Goal: Communication & Community: Connect with others

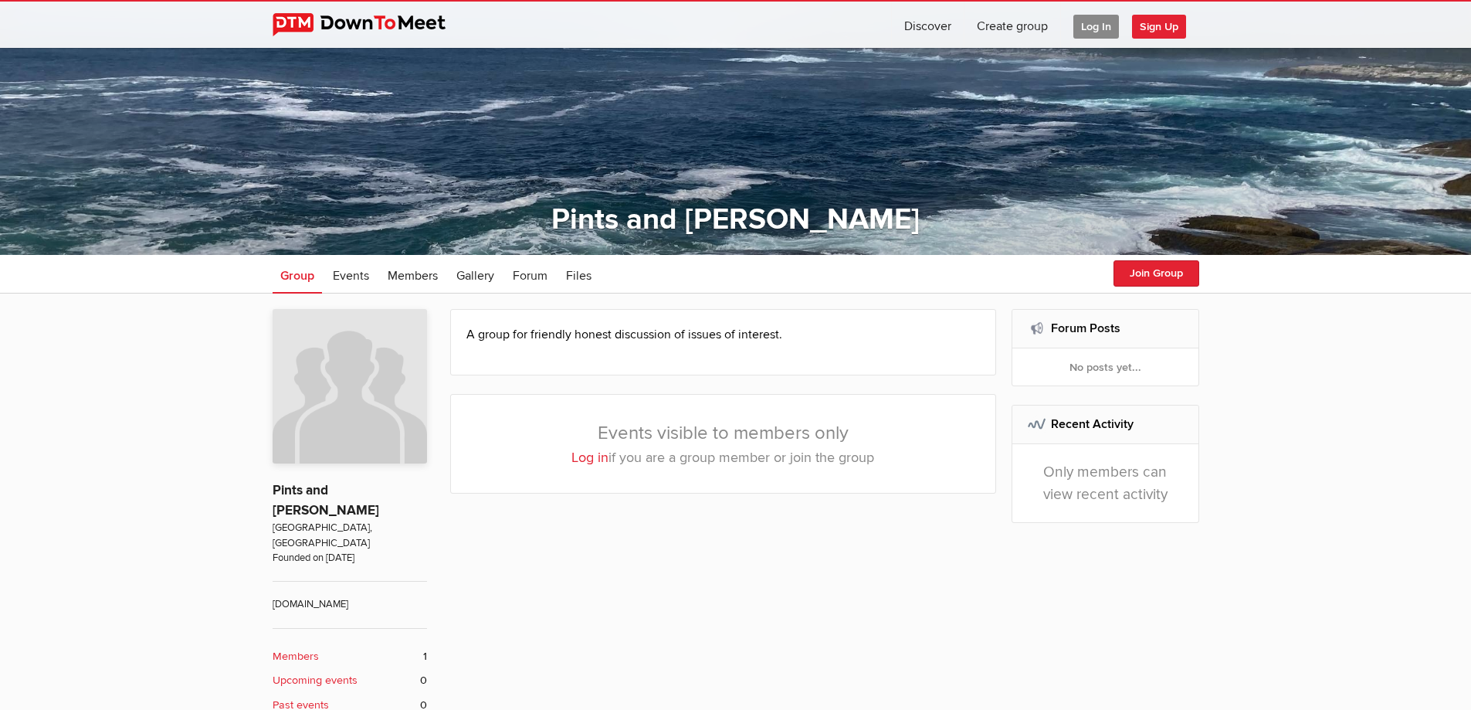
scroll to position [77, 0]
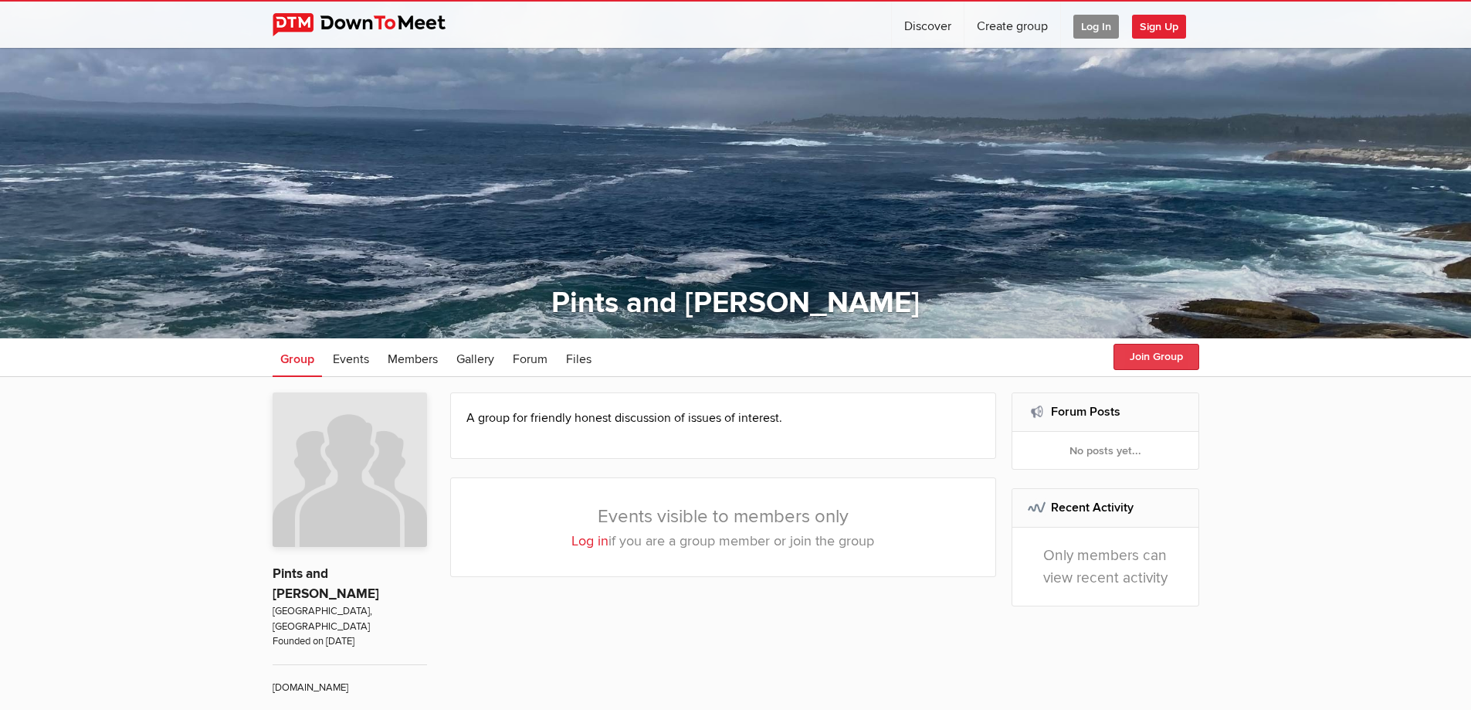
click at [1143, 360] on button "Join Group" at bounding box center [1157, 357] width 86 height 26
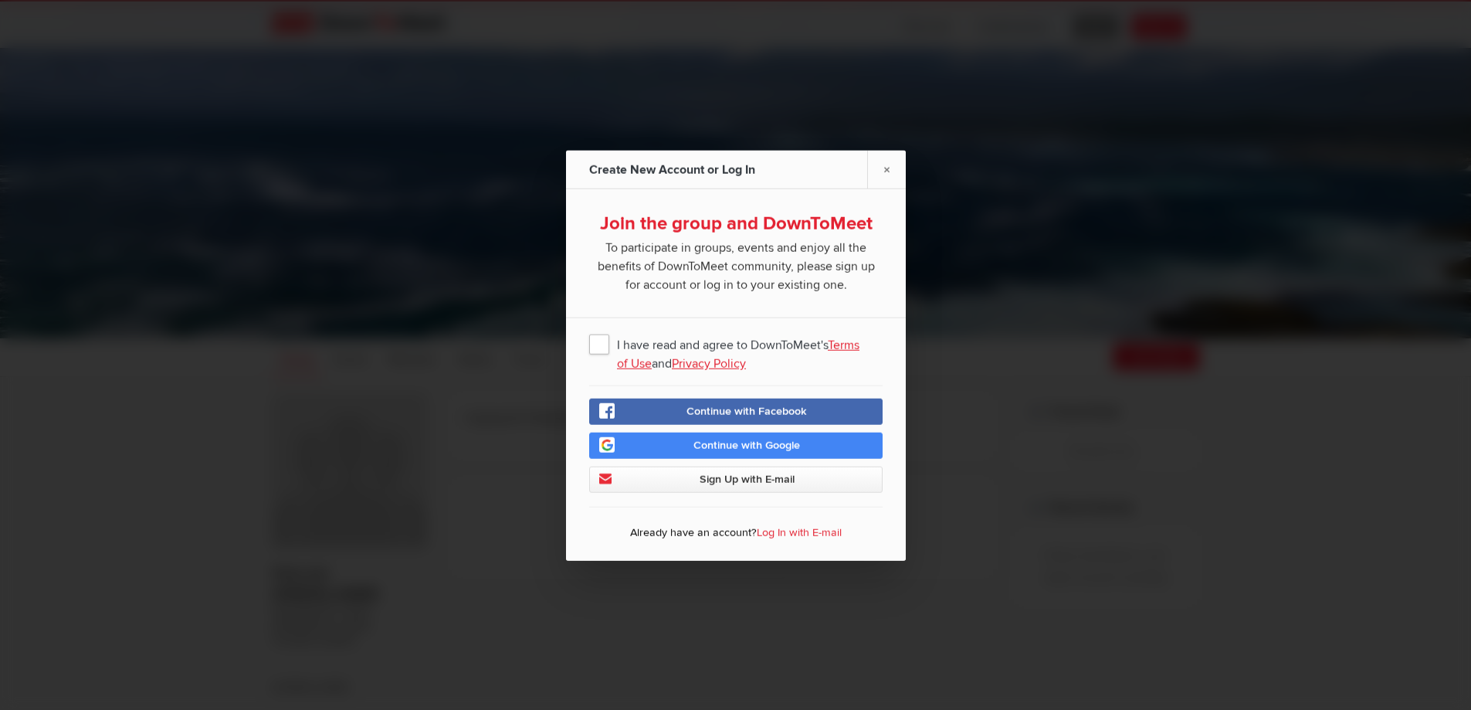
click at [602, 350] on span "I have read and agree to DownToMeet's Terms of Use and Privacy Policy" at bounding box center [735, 343] width 293 height 28
click at [0, 0] on input "I have read and agree to DownToMeet's Terms of Use and Privacy Policy" at bounding box center [0, 0] width 0 height 0
click at [727, 480] on span "Sign Up with E-mail" at bounding box center [746, 478] width 95 height 13
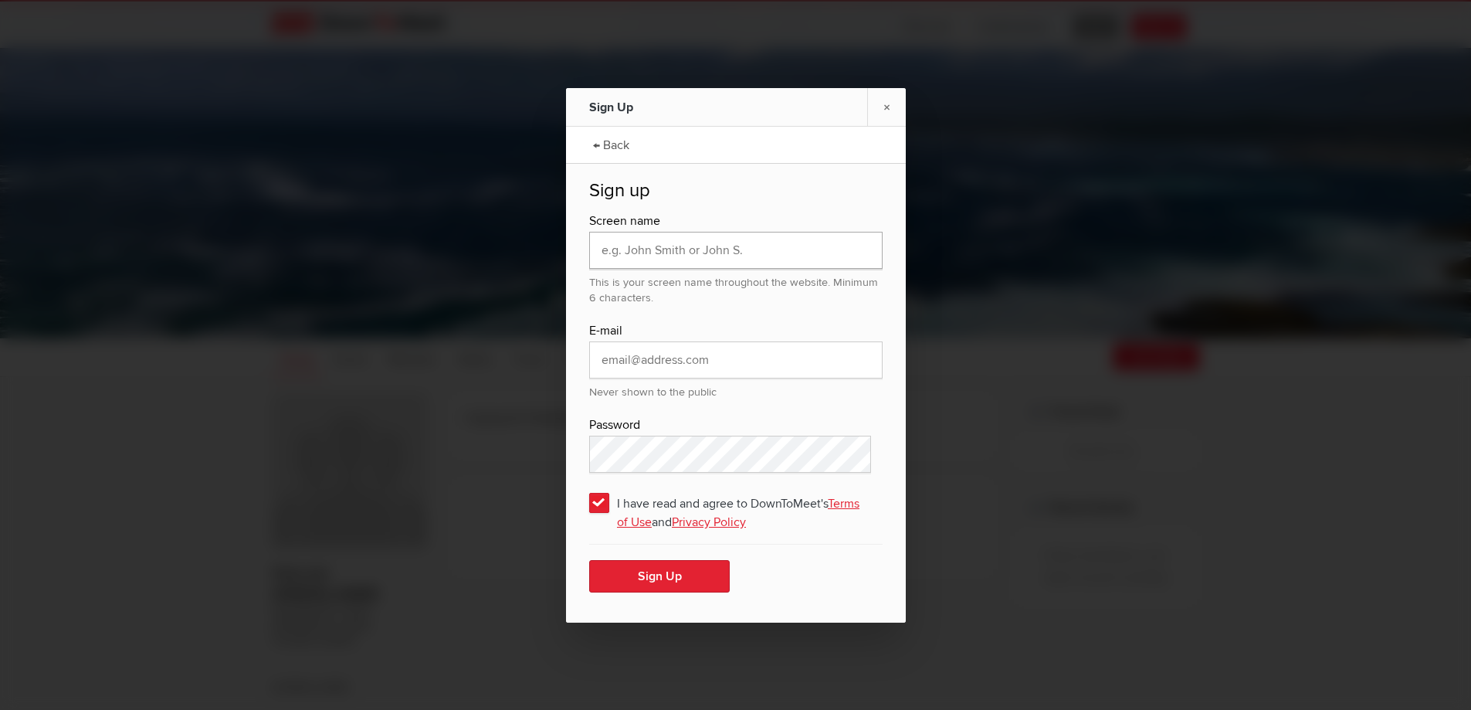
click at [675, 254] on input "text" at bounding box center [735, 250] width 293 height 37
type input "JP"
click at [668, 358] on input "email" at bounding box center [735, 359] width 293 height 37
type input "[EMAIL_ADDRESS][DOMAIN_NAME]"
click at [668, 571] on button "Sign Up" at bounding box center [659, 576] width 141 height 32
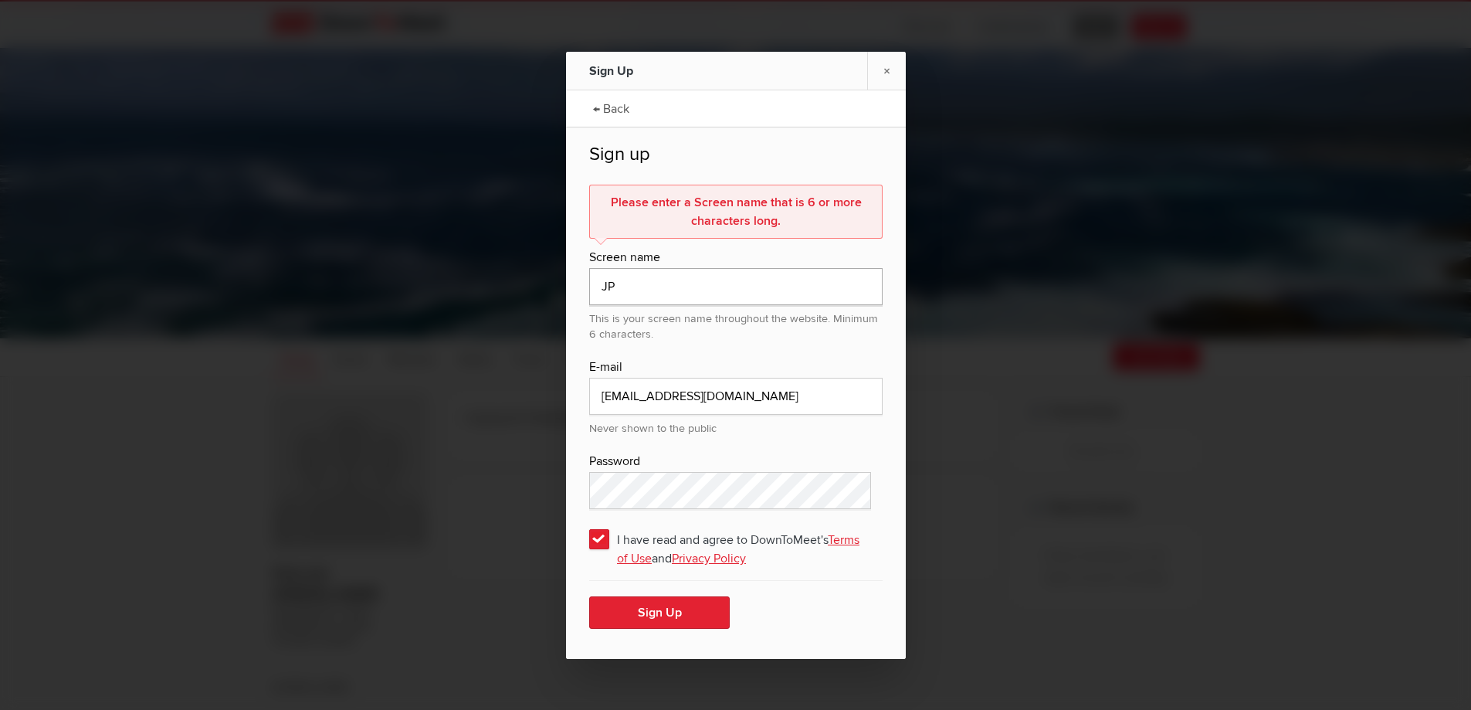
click at [612, 290] on input "JP" at bounding box center [735, 286] width 293 height 37
type input "Jennifer"
click at [658, 611] on button "Sign Up" at bounding box center [659, 612] width 141 height 32
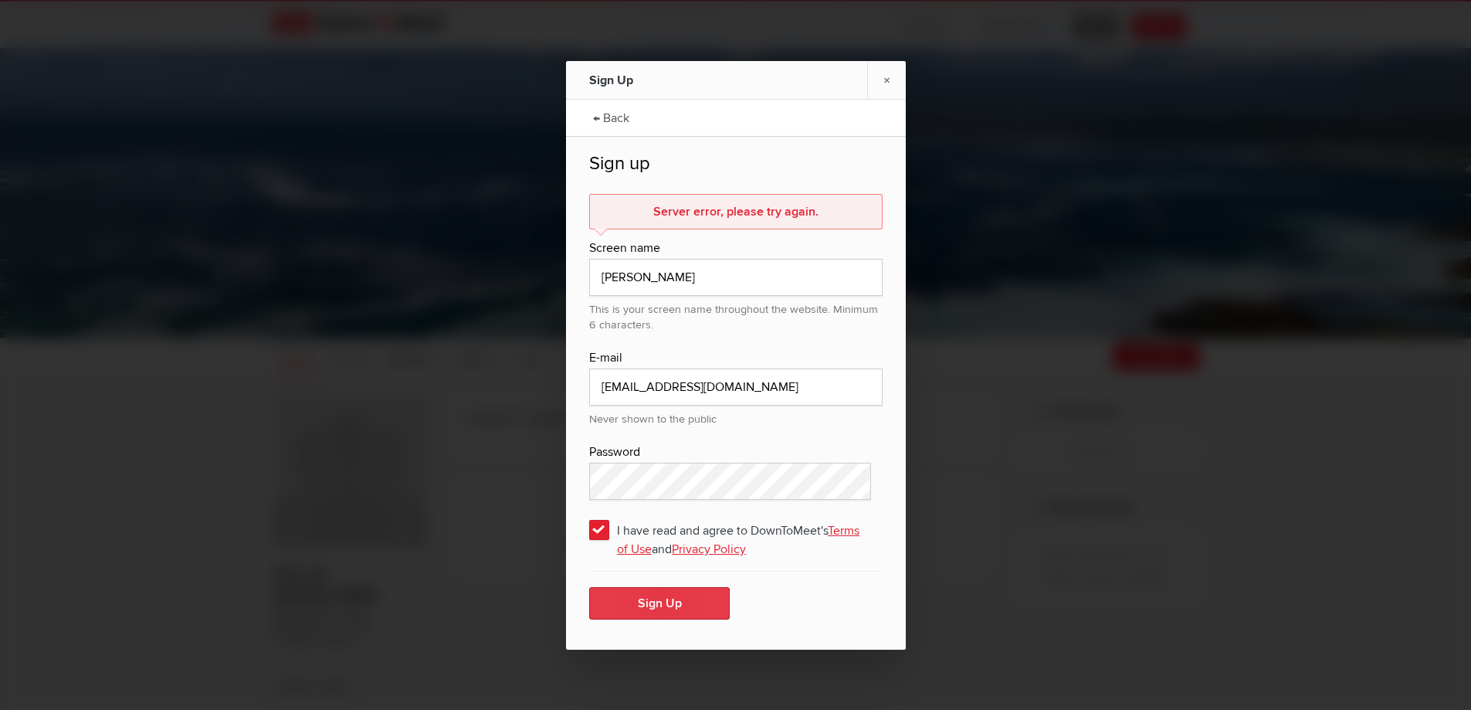
click at [627, 604] on button "Sign Up" at bounding box center [659, 603] width 141 height 32
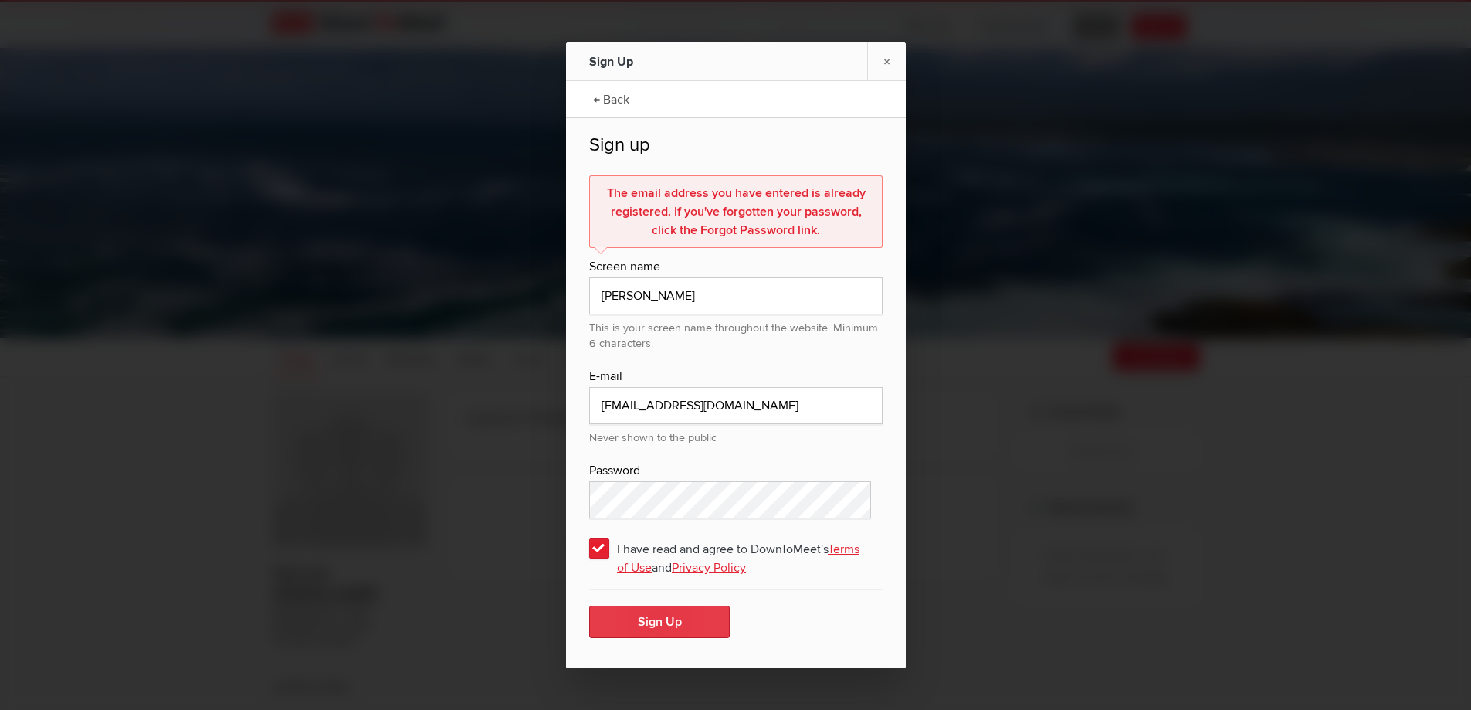
click at [669, 622] on button "Sign Up" at bounding box center [659, 621] width 141 height 32
click at [657, 614] on button "Sign Up" at bounding box center [659, 621] width 141 height 32
click at [889, 68] on link "×" at bounding box center [886, 61] width 39 height 38
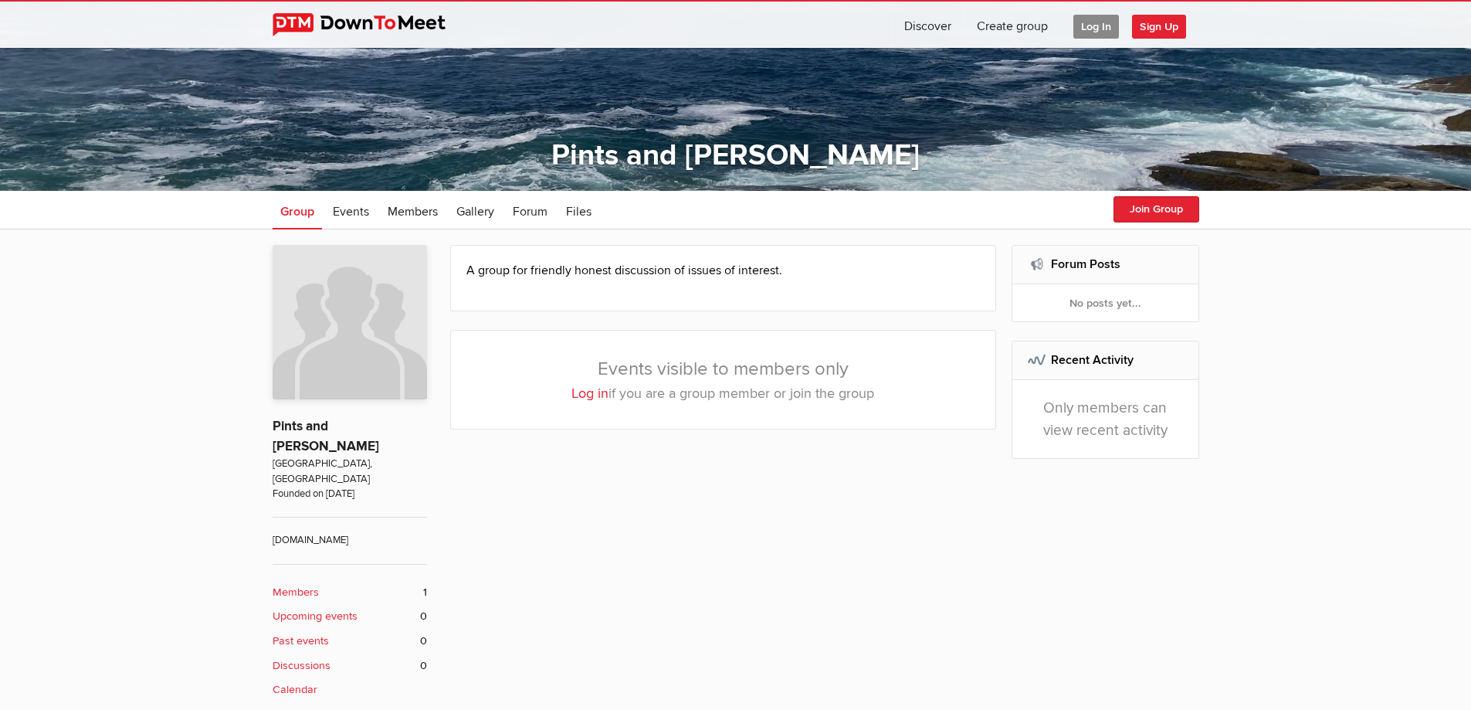
scroll to position [232, 0]
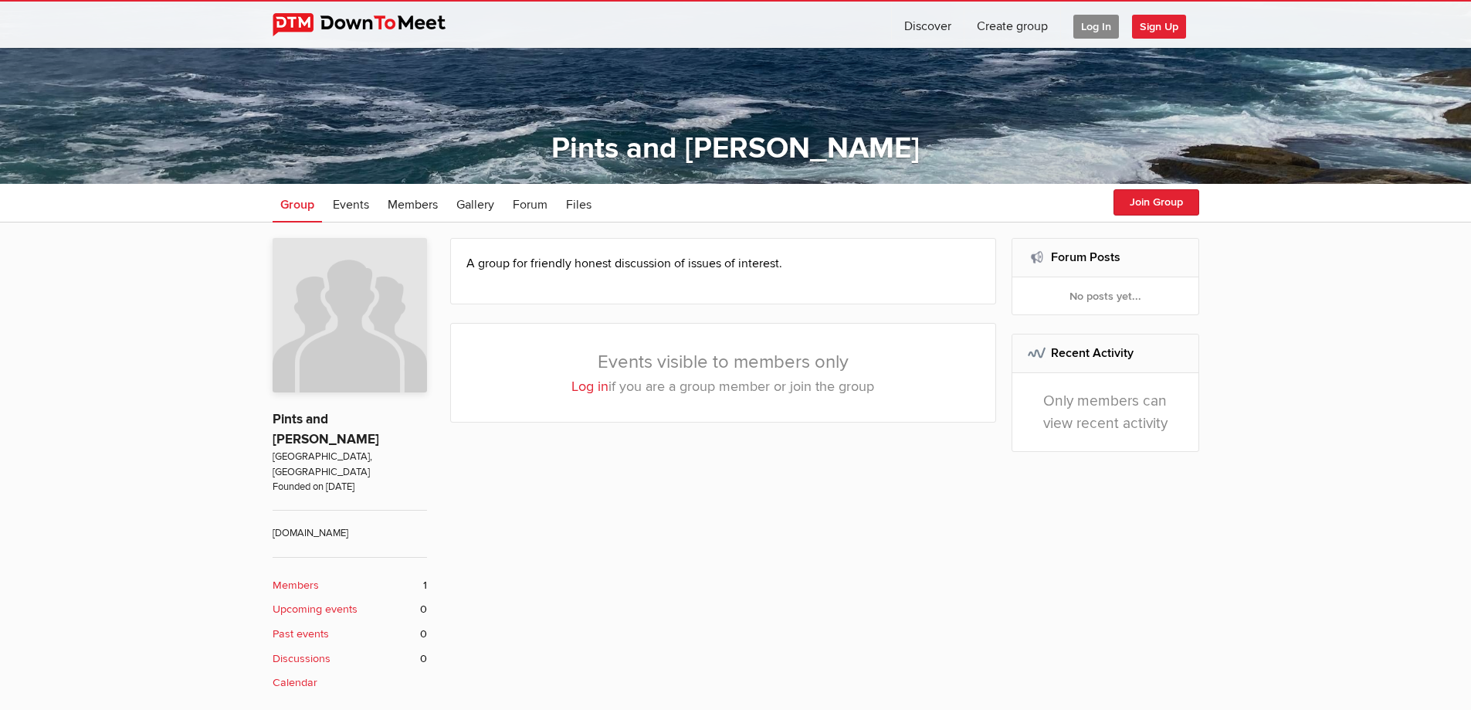
click at [593, 388] on link "Log in" at bounding box center [589, 386] width 37 height 17
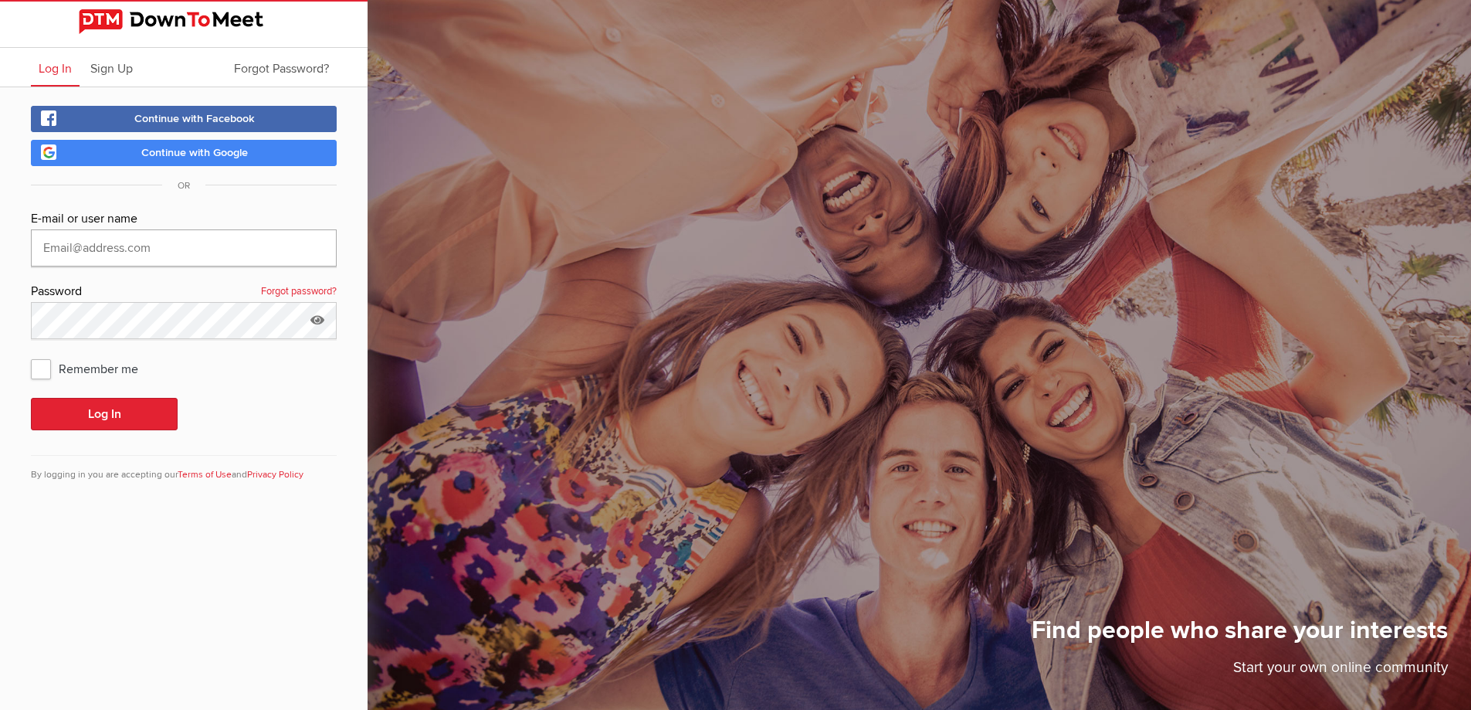
click at [148, 250] on input "text" at bounding box center [184, 247] width 306 height 37
type input "[EMAIL_ADDRESS][DOMAIN_NAME]"
click at [133, 402] on button "Log In" at bounding box center [104, 414] width 147 height 32
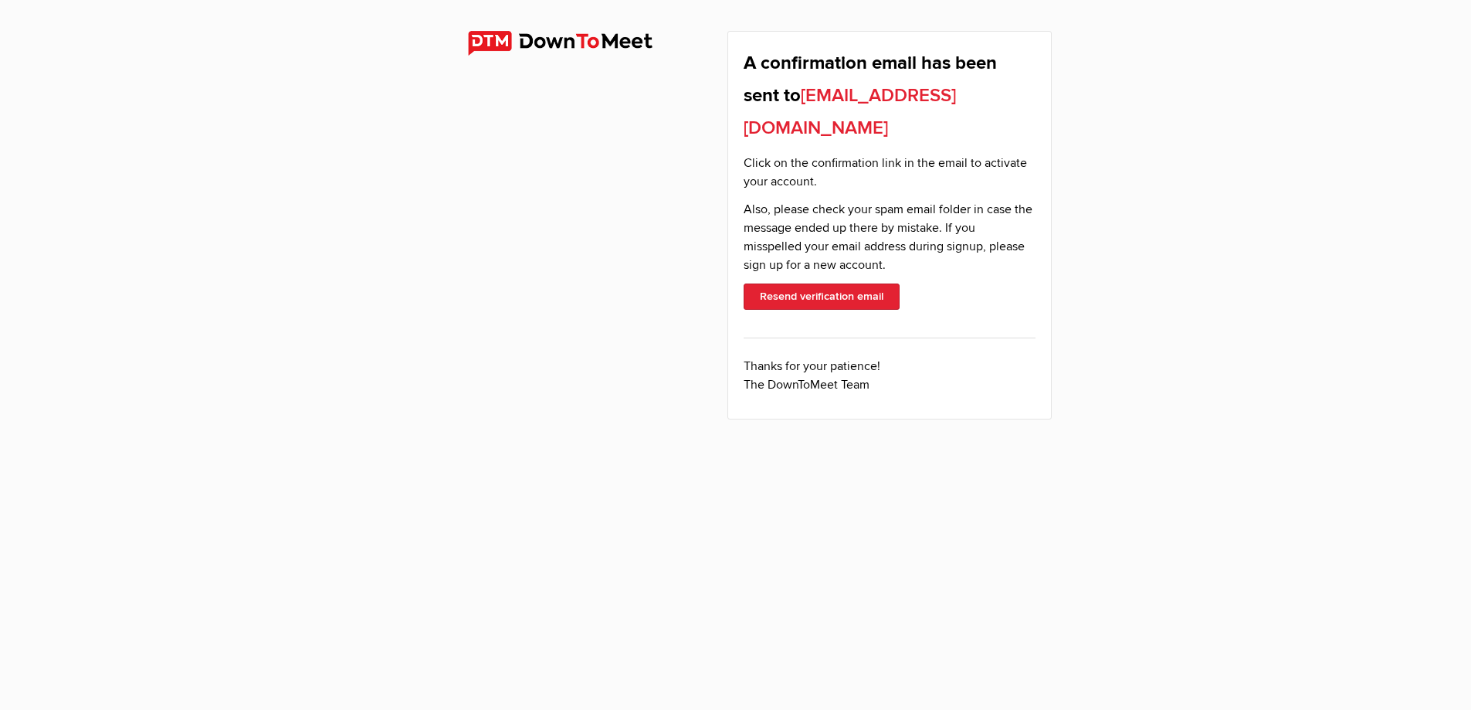
click at [931, 165] on p "Click on the confirmation link in the email to activate your account." at bounding box center [890, 177] width 292 height 46
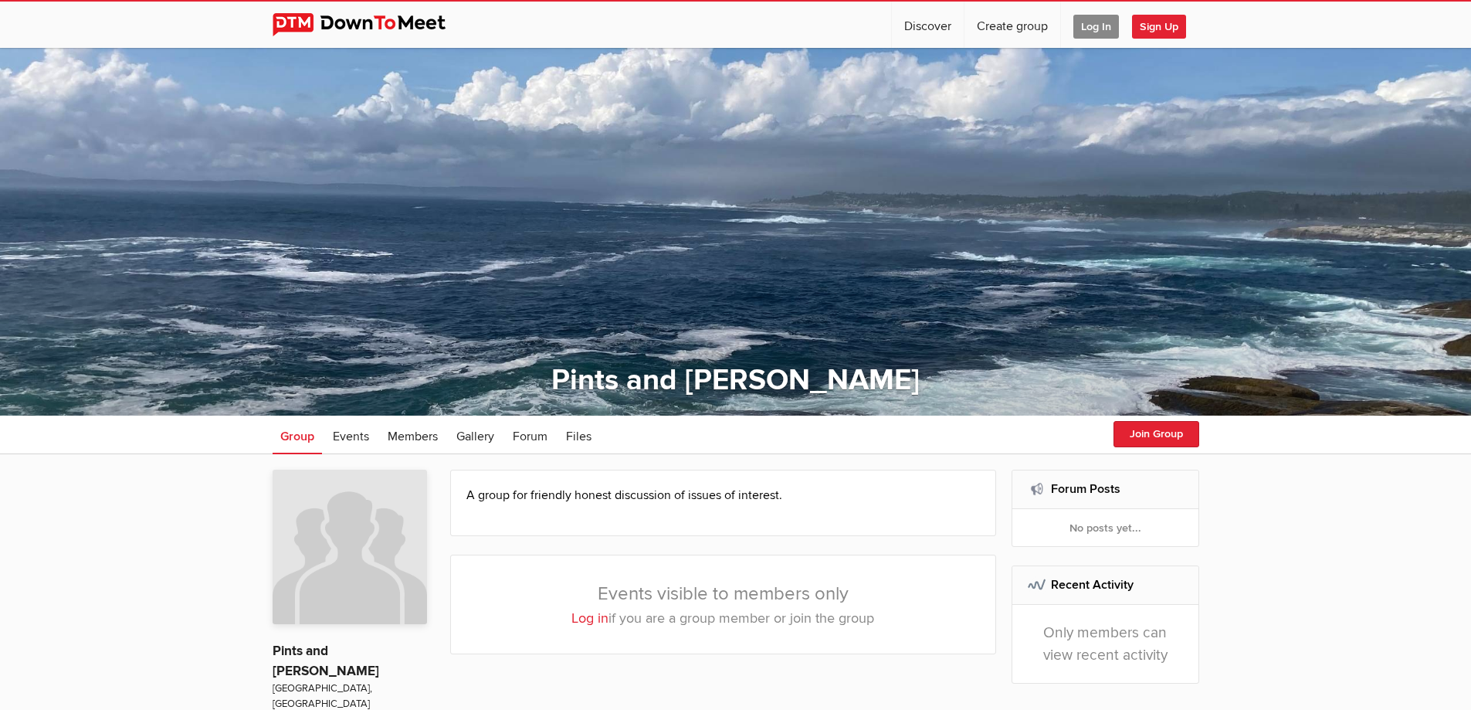
click at [582, 617] on link "Log in" at bounding box center [589, 617] width 37 height 17
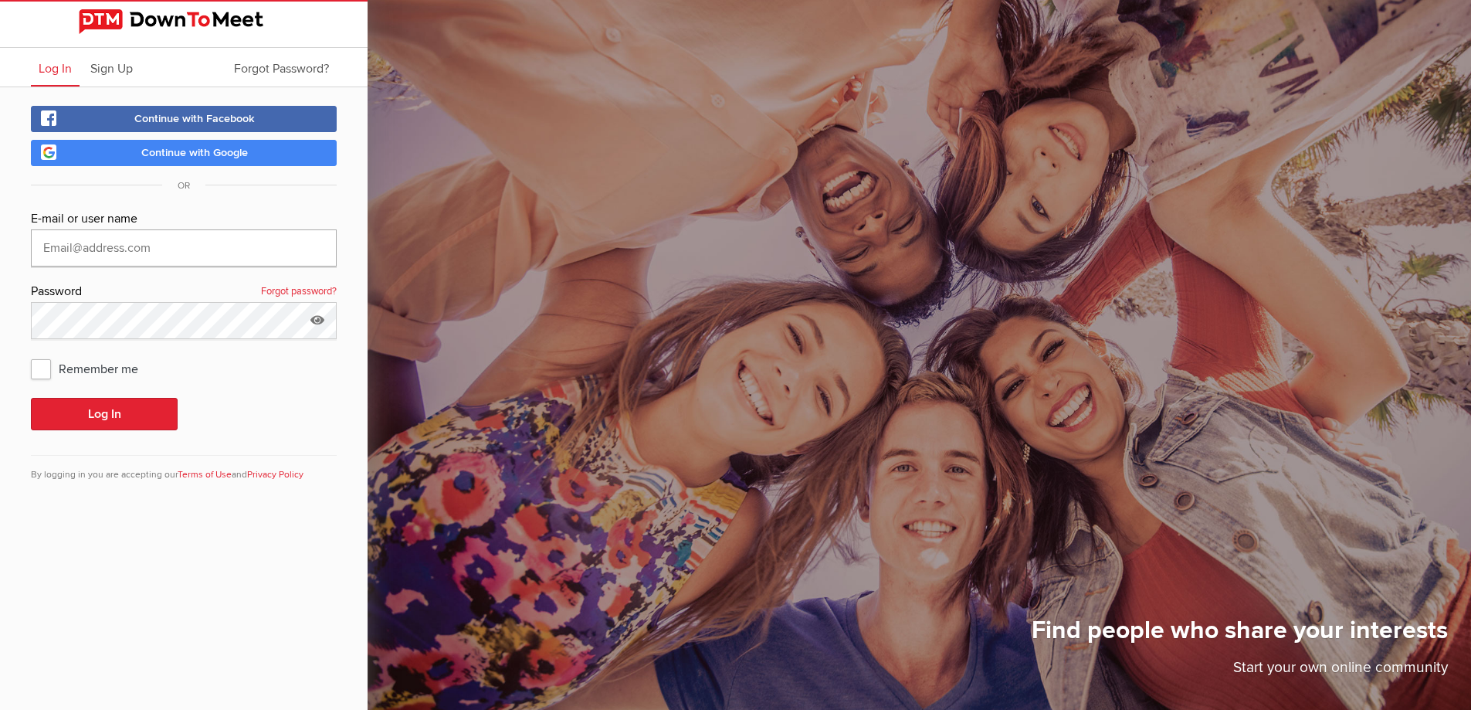
click at [125, 257] on input "text" at bounding box center [184, 247] width 306 height 37
type input "[EMAIL_ADDRESS][DOMAIN_NAME]"
click at [112, 414] on button "Log In" at bounding box center [104, 414] width 147 height 32
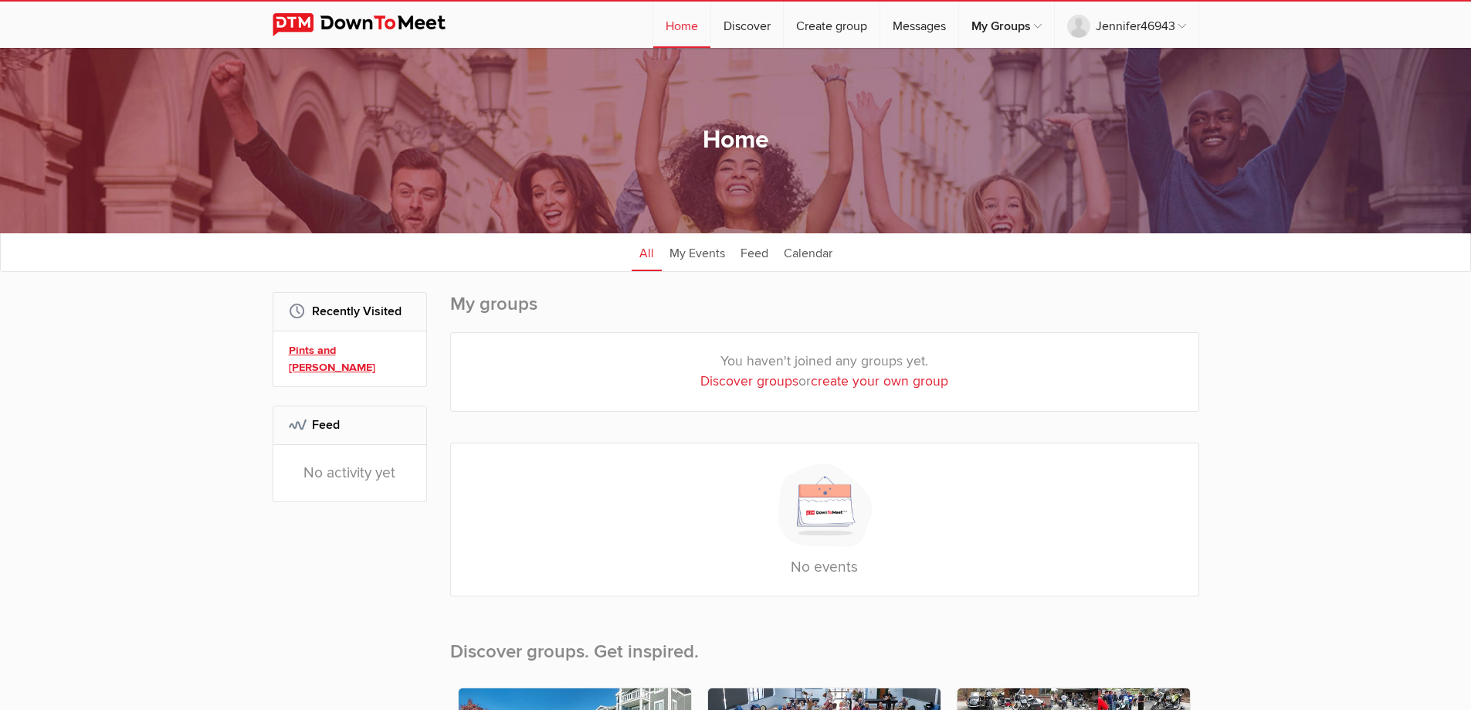
click at [369, 348] on link "Pints and [PERSON_NAME]" at bounding box center [352, 358] width 127 height 33
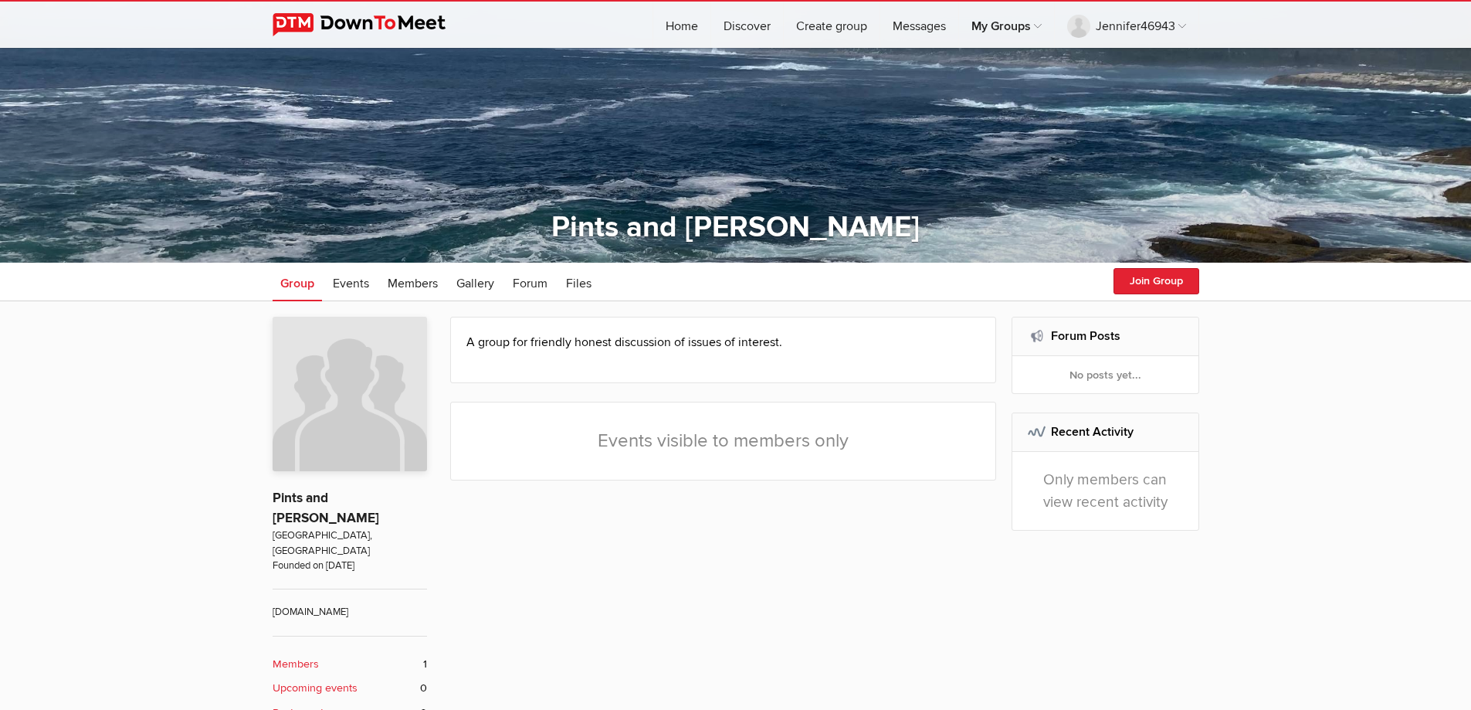
scroll to position [154, 0]
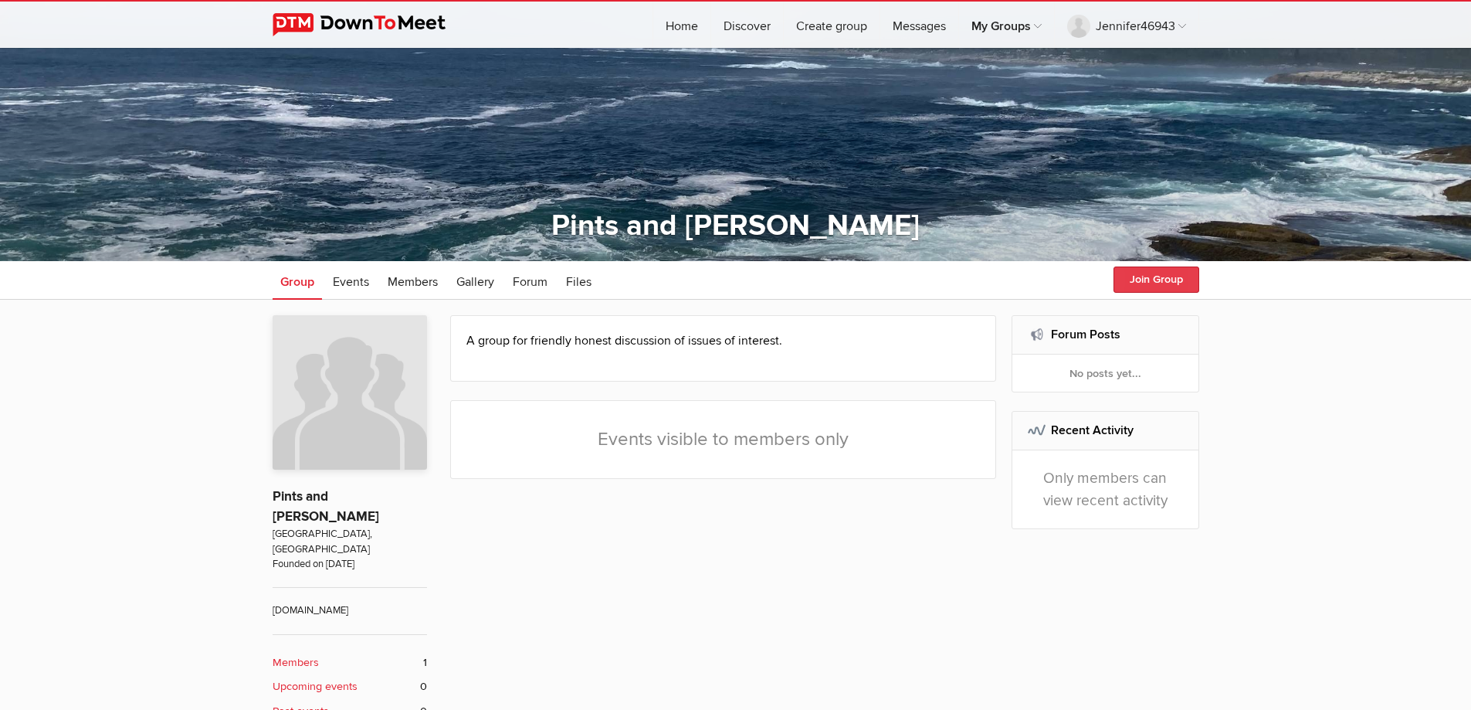
click at [1134, 273] on button "Join Group" at bounding box center [1157, 279] width 86 height 26
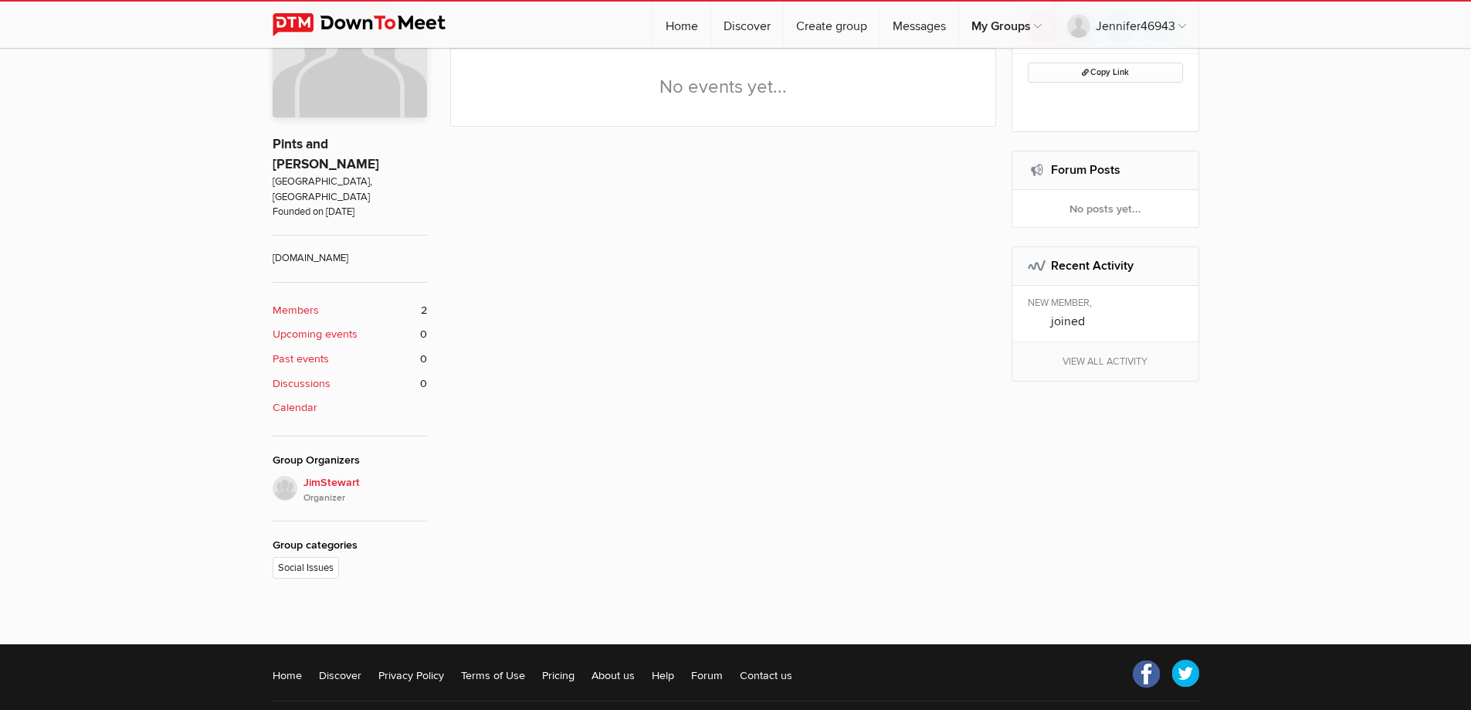
scroll to position [536, 0]
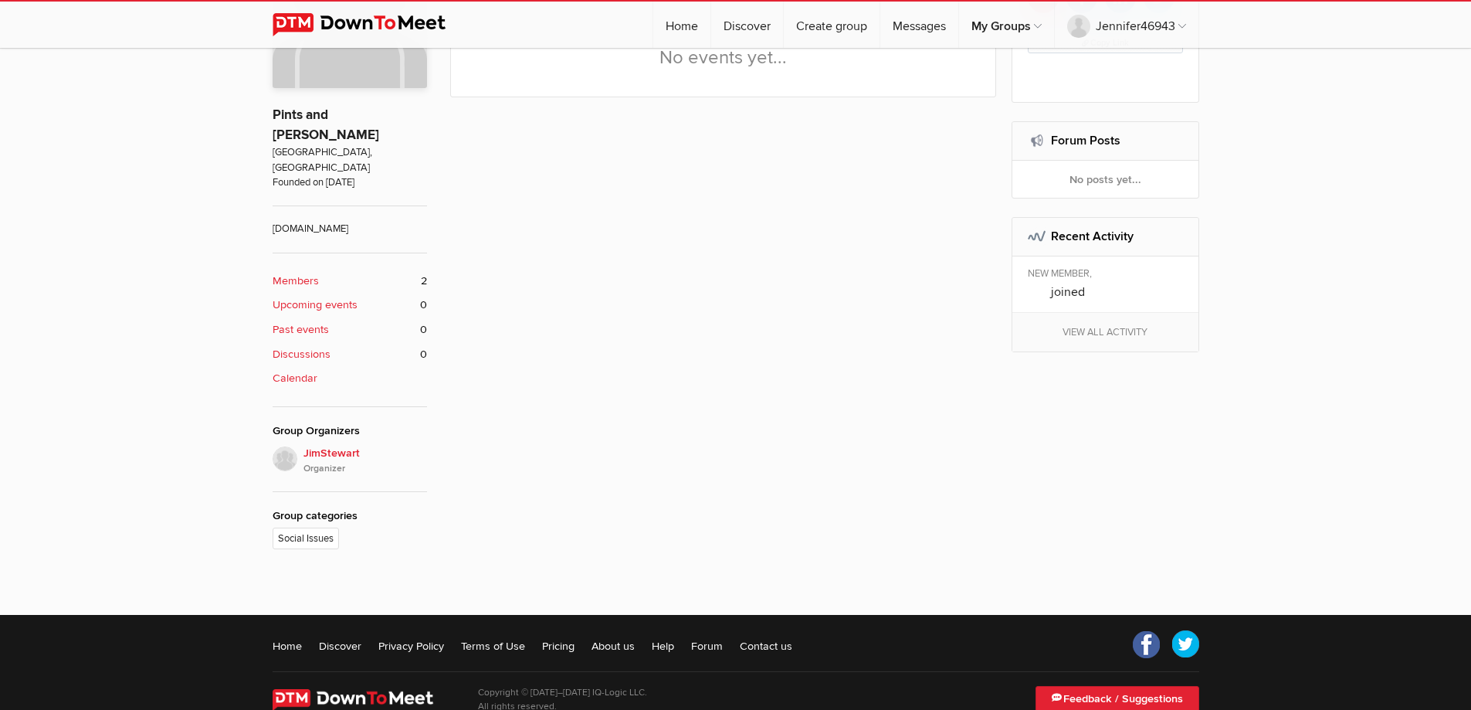
click at [302, 273] on b "Members" at bounding box center [296, 281] width 46 height 17
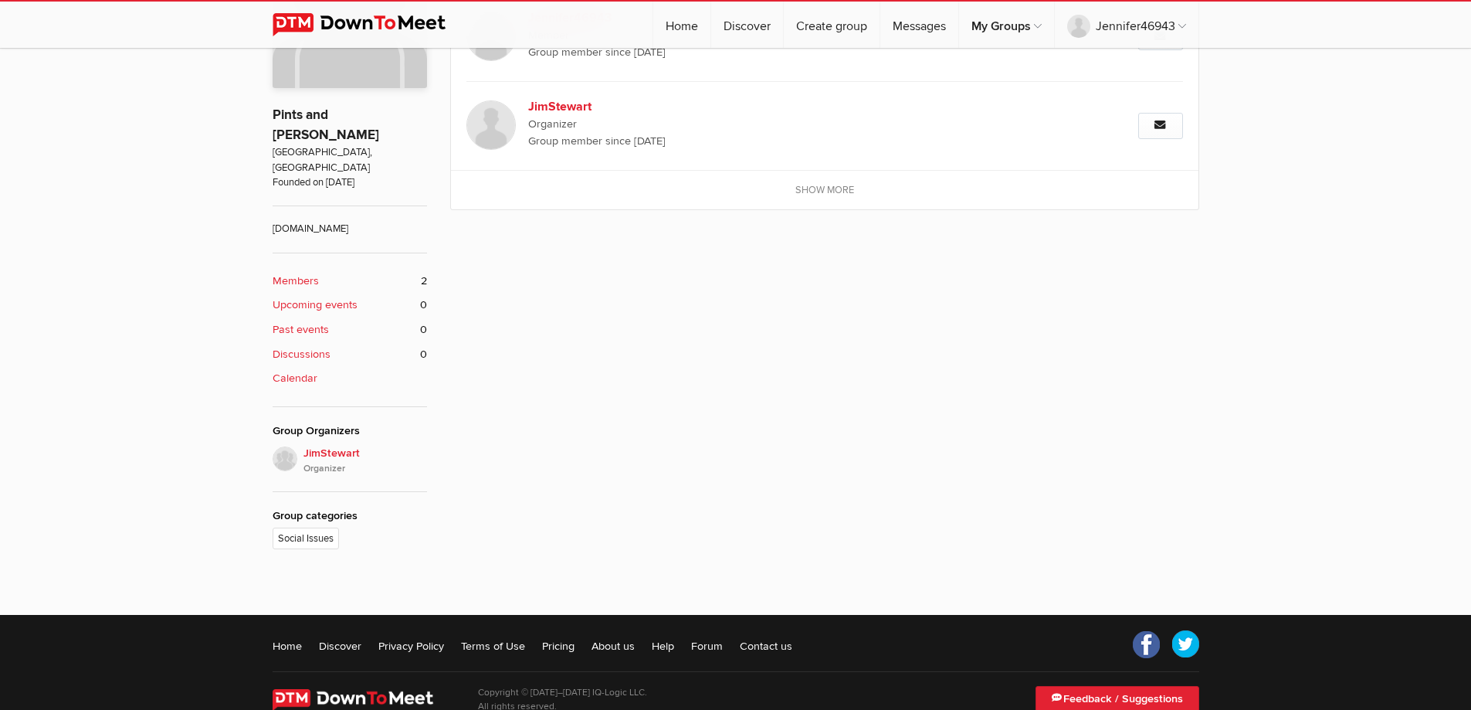
scroll to position [415, 0]
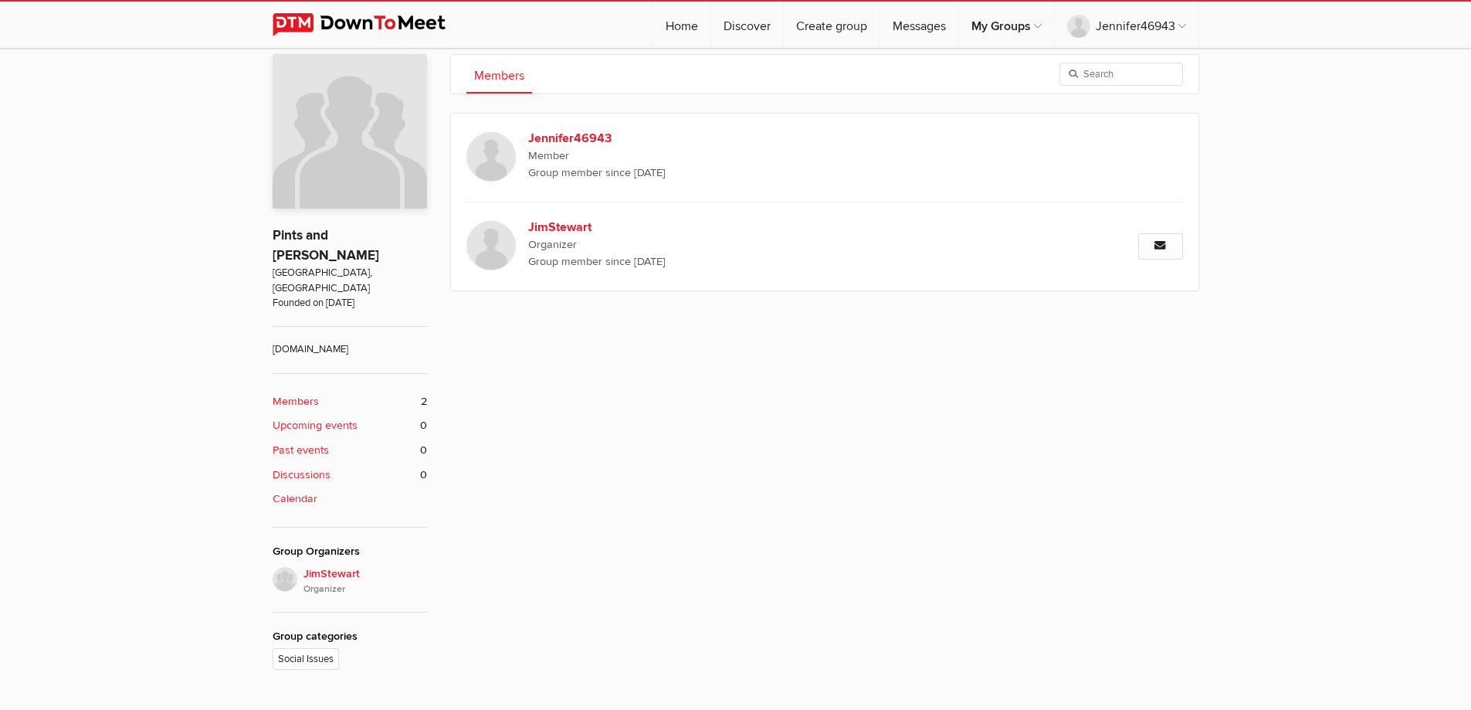
click at [324, 417] on b "Upcoming events" at bounding box center [315, 425] width 85 height 17
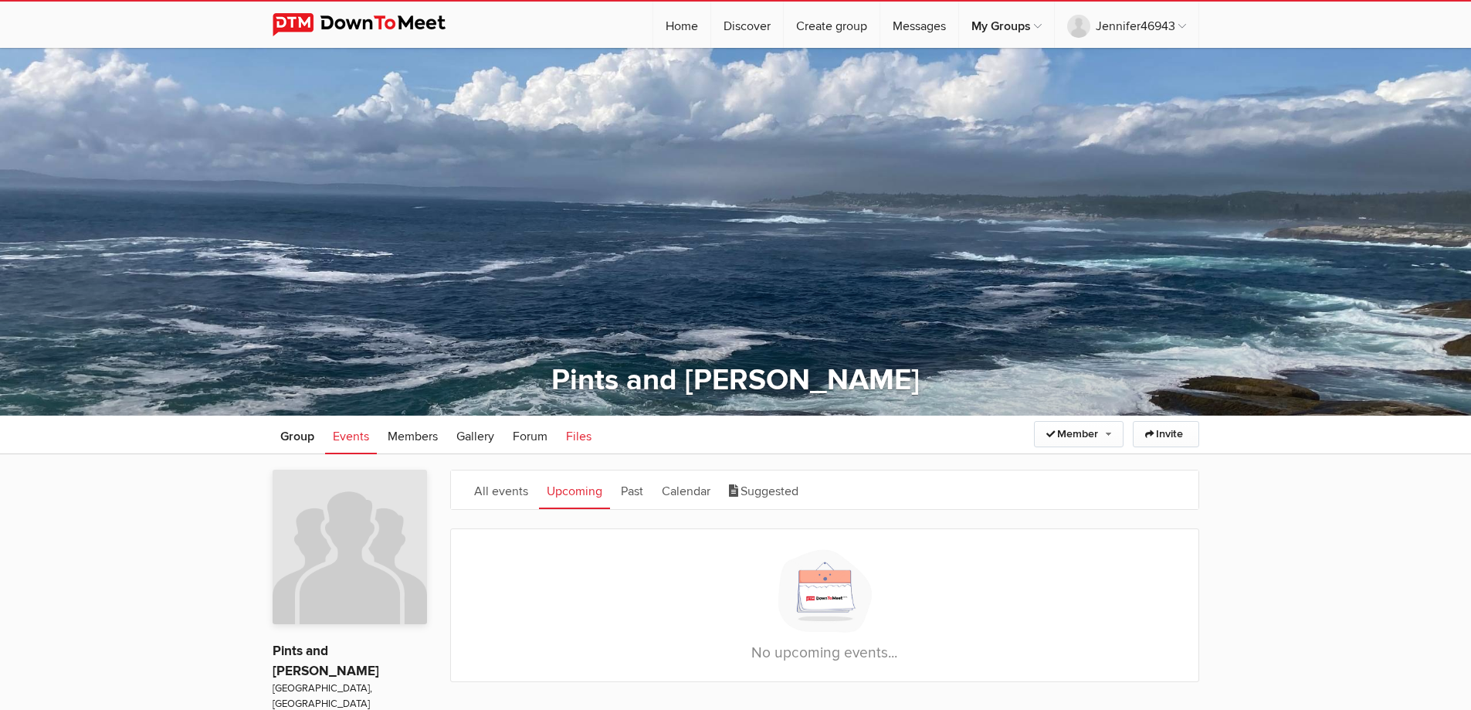
scroll to position [309, 0]
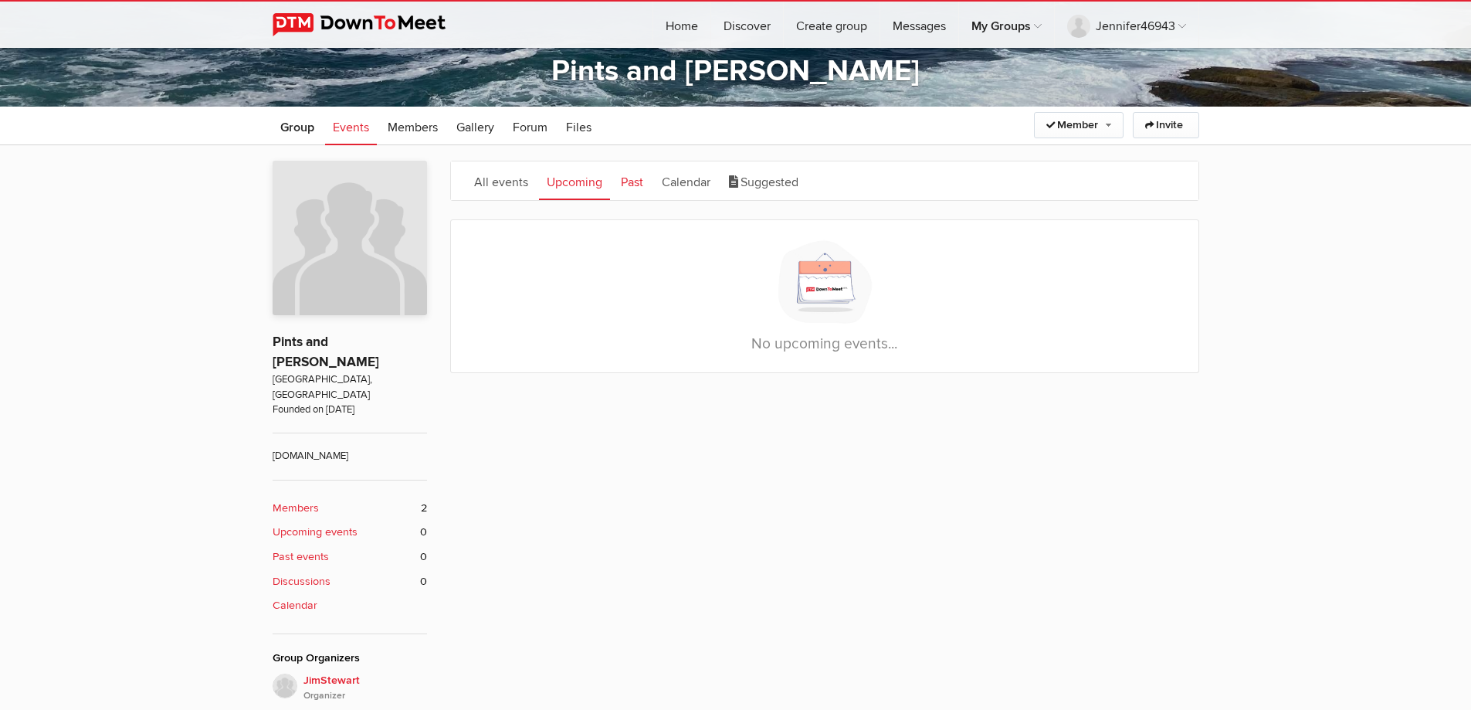
click at [631, 179] on link "Past" at bounding box center [632, 180] width 38 height 39
click at [683, 188] on link "Calendar" at bounding box center [686, 180] width 64 height 39
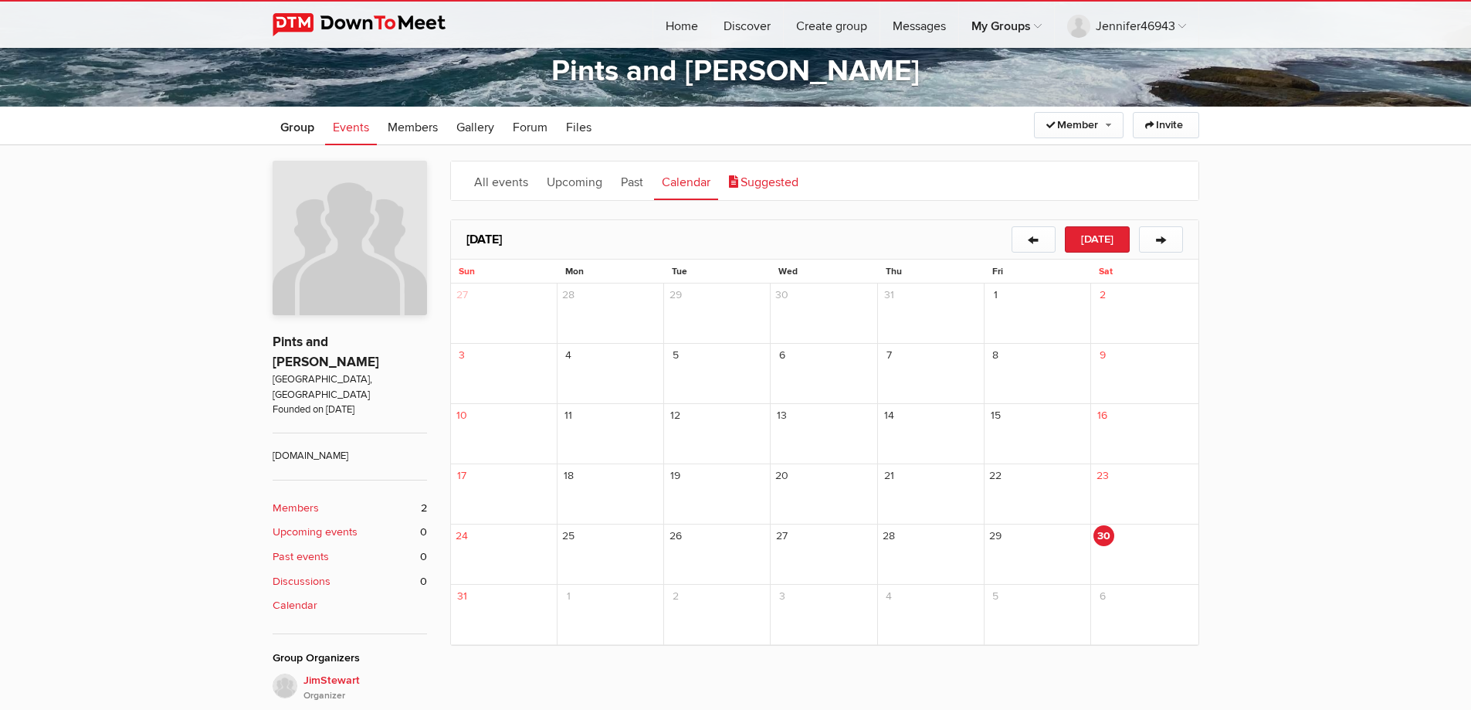
click at [744, 188] on link "Suggested" at bounding box center [763, 180] width 85 height 39
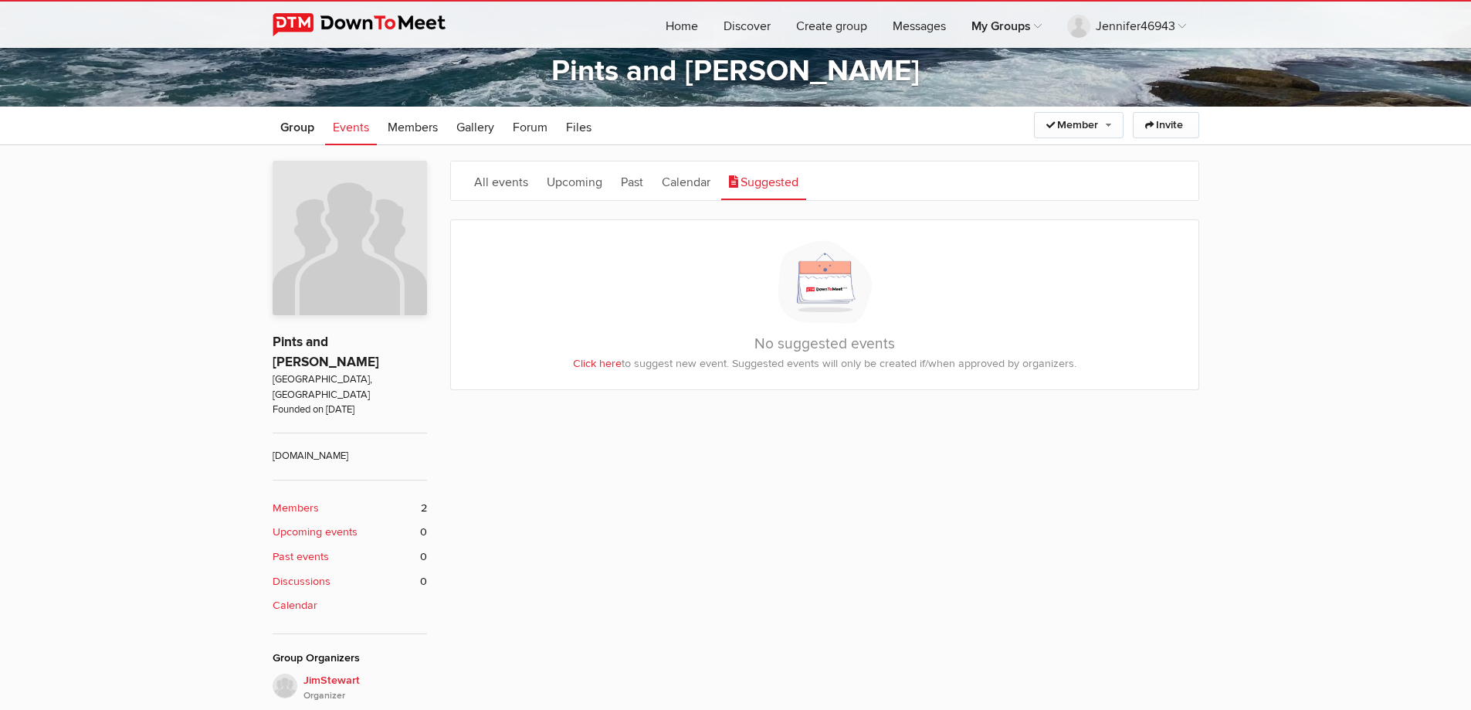
click at [323, 548] on b "Past events" at bounding box center [301, 556] width 56 height 17
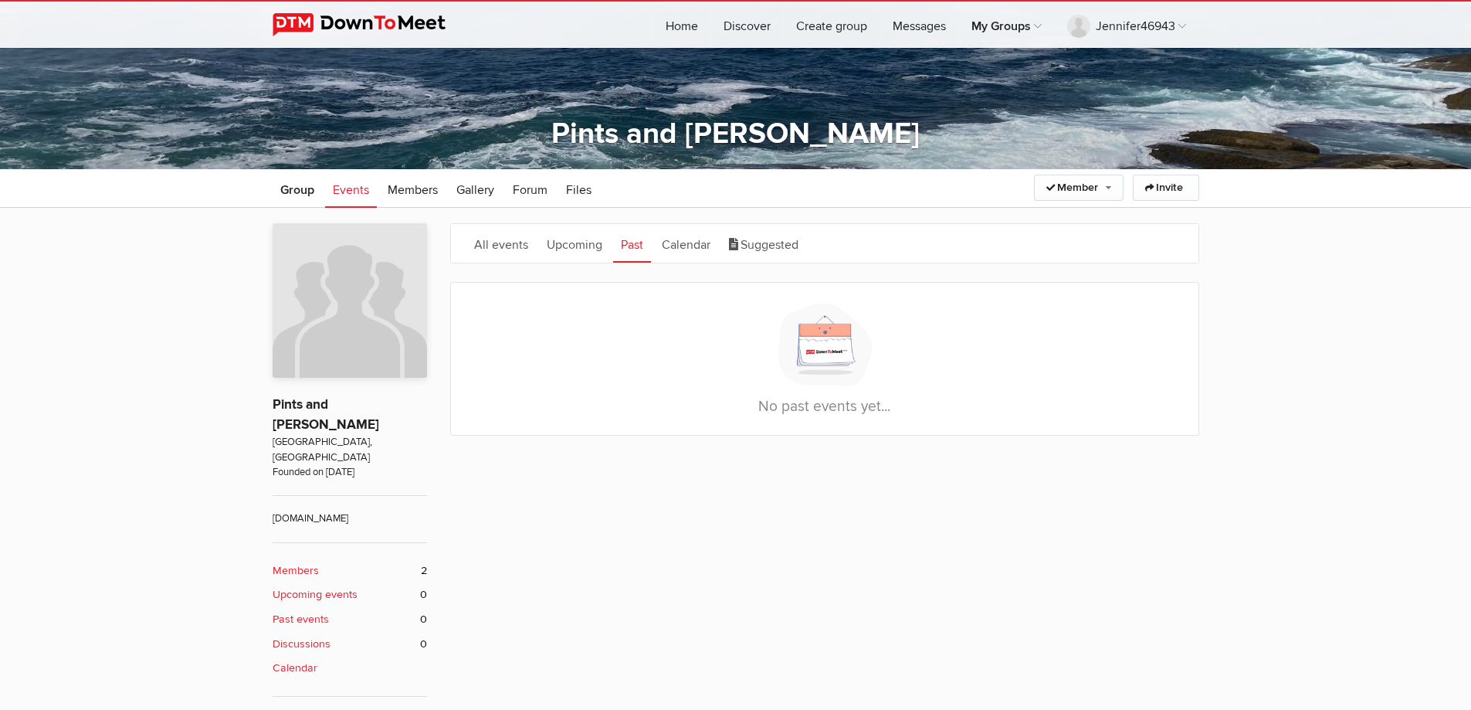
scroll to position [309, 0]
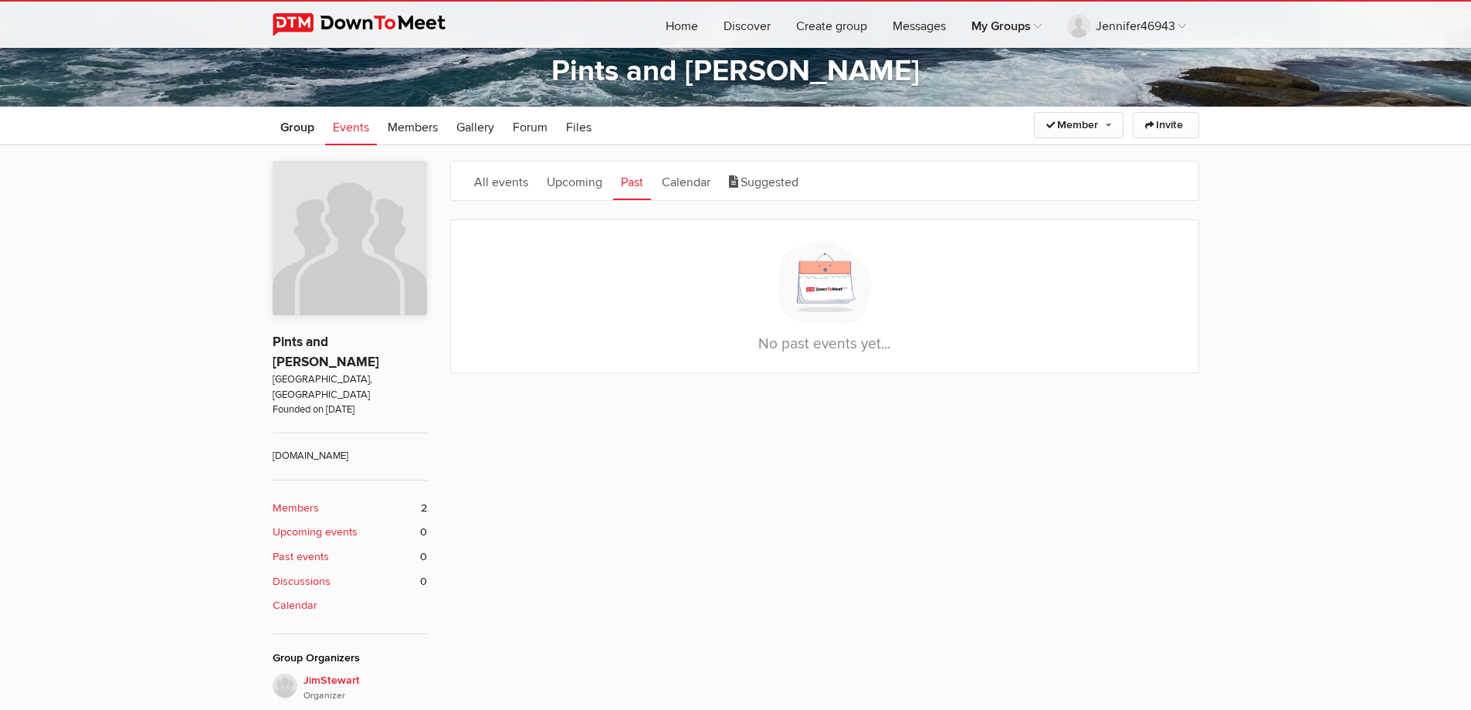
click at [316, 573] on b "Discussions" at bounding box center [302, 581] width 58 height 17
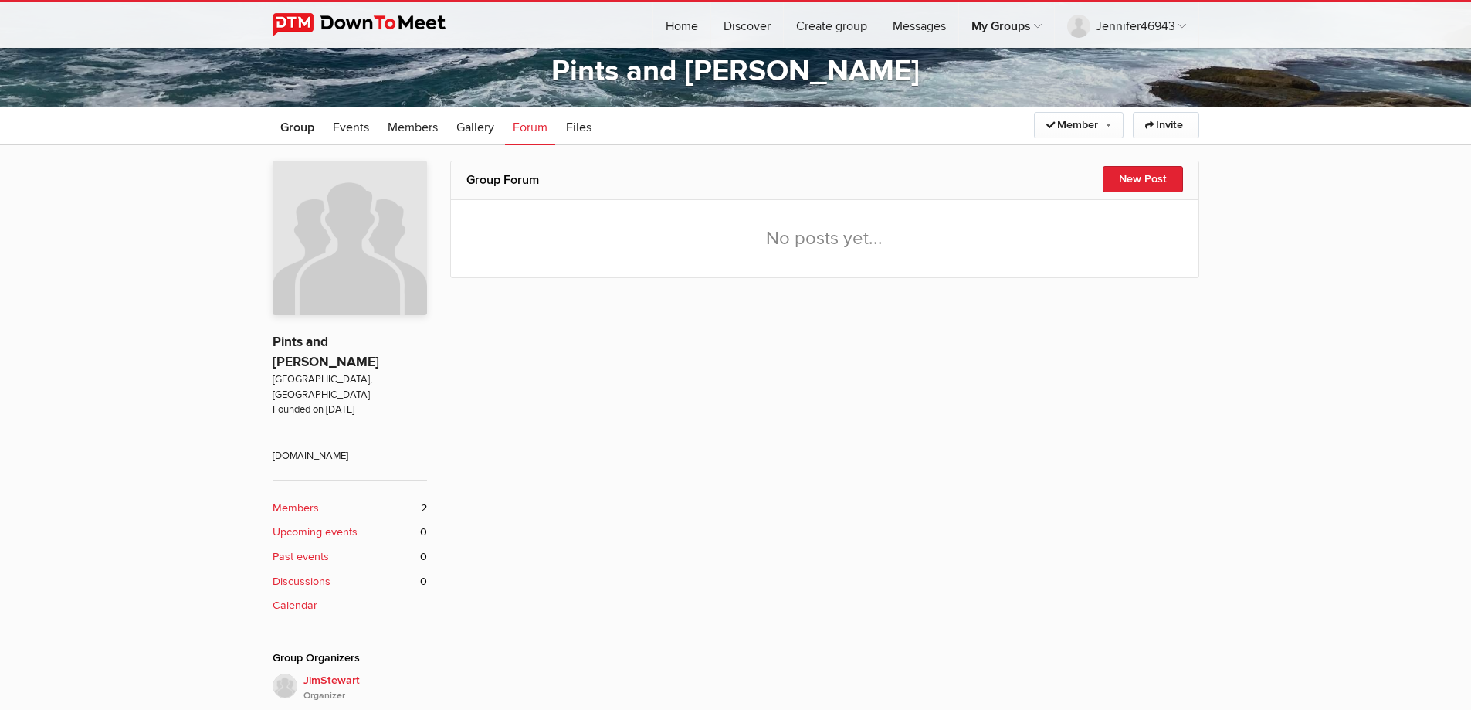
scroll to position [415, 0]
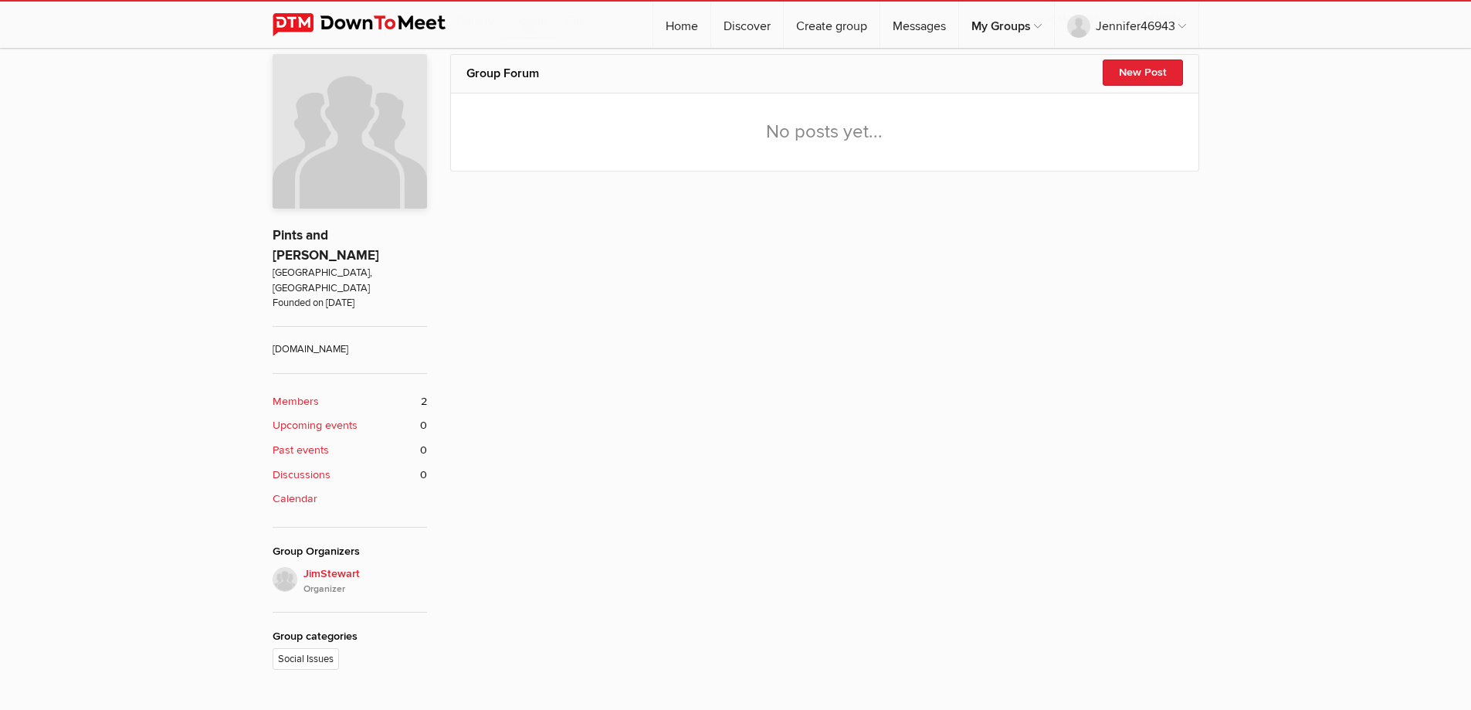
drag, startPoint x: 301, startPoint y: 467, endPoint x: 309, endPoint y: 466, distance: 7.8
click at [303, 490] on b "Calendar" at bounding box center [295, 498] width 45 height 17
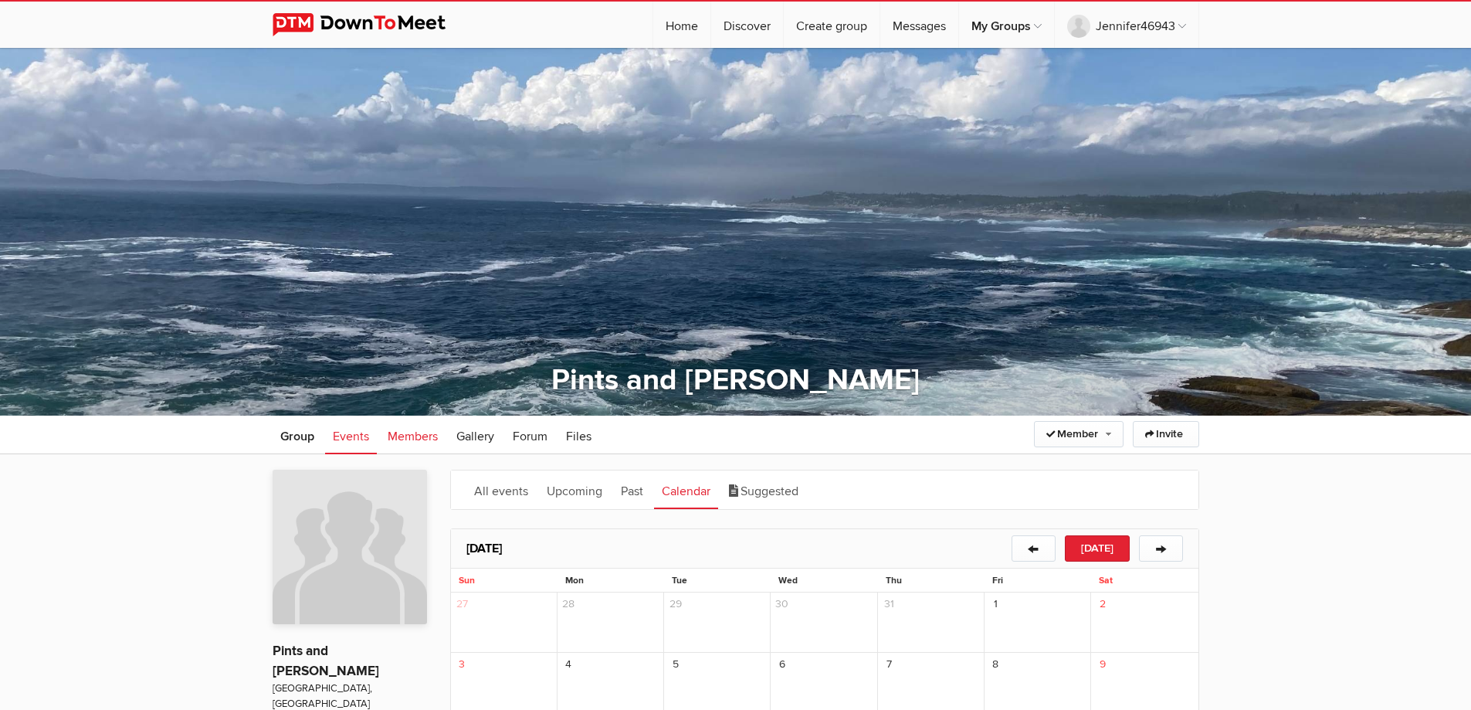
click at [427, 437] on span "Members" at bounding box center [413, 436] width 50 height 15
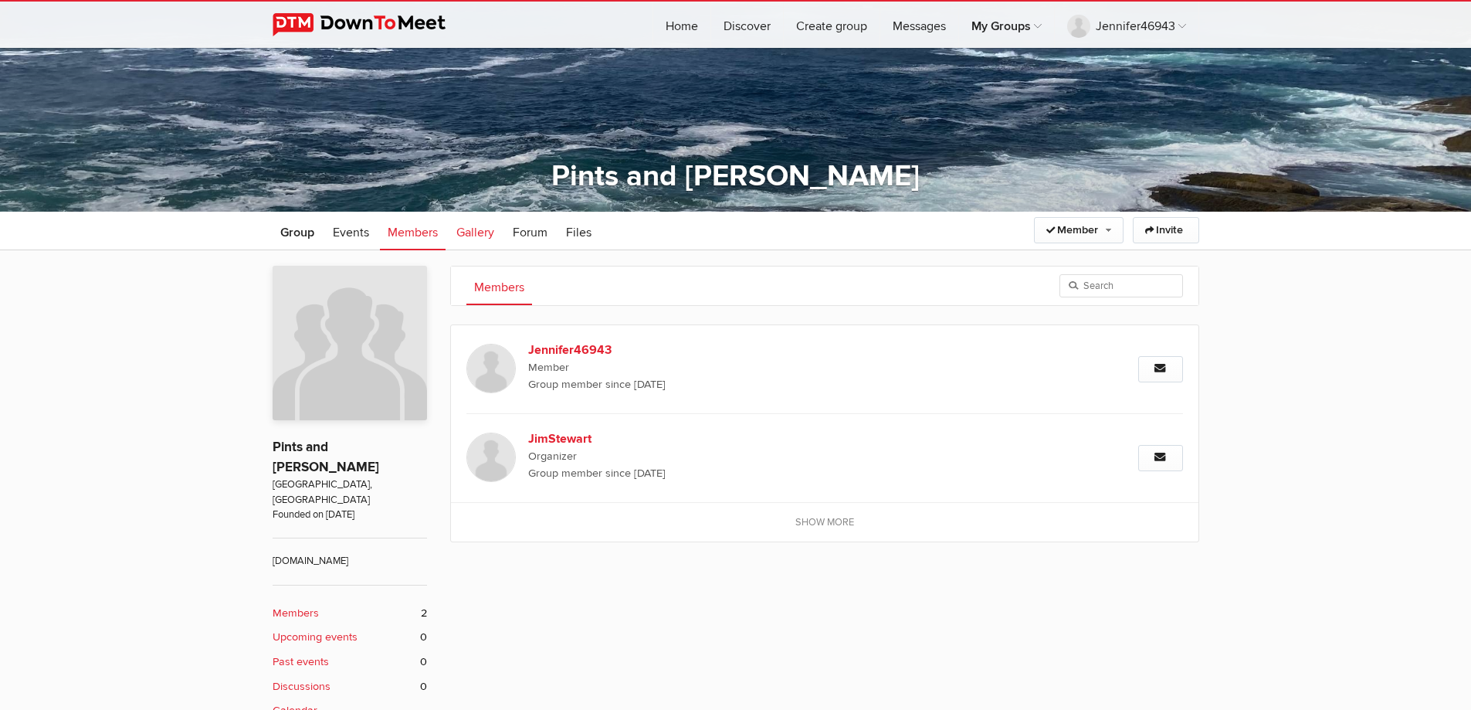
scroll to position [232, 0]
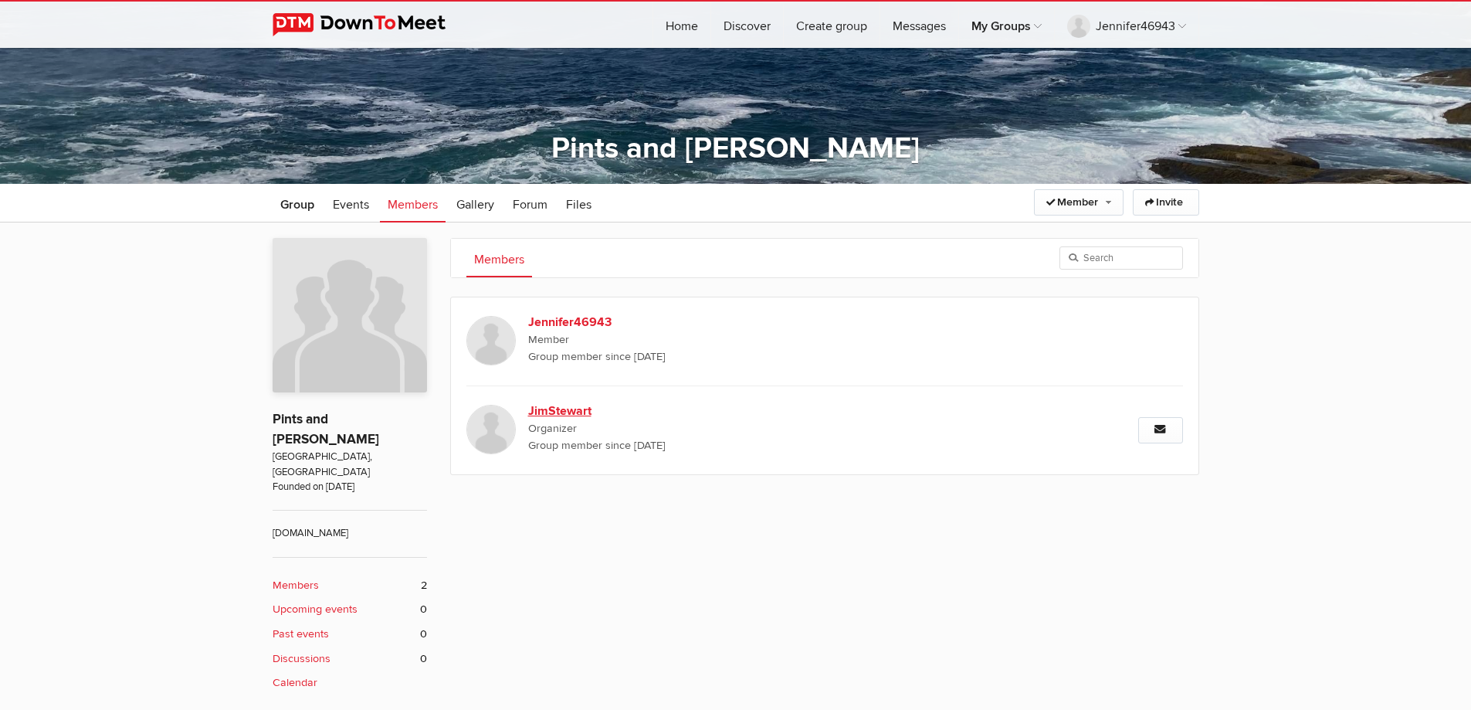
click at [558, 407] on b "JimStewart" at bounding box center [660, 411] width 264 height 19
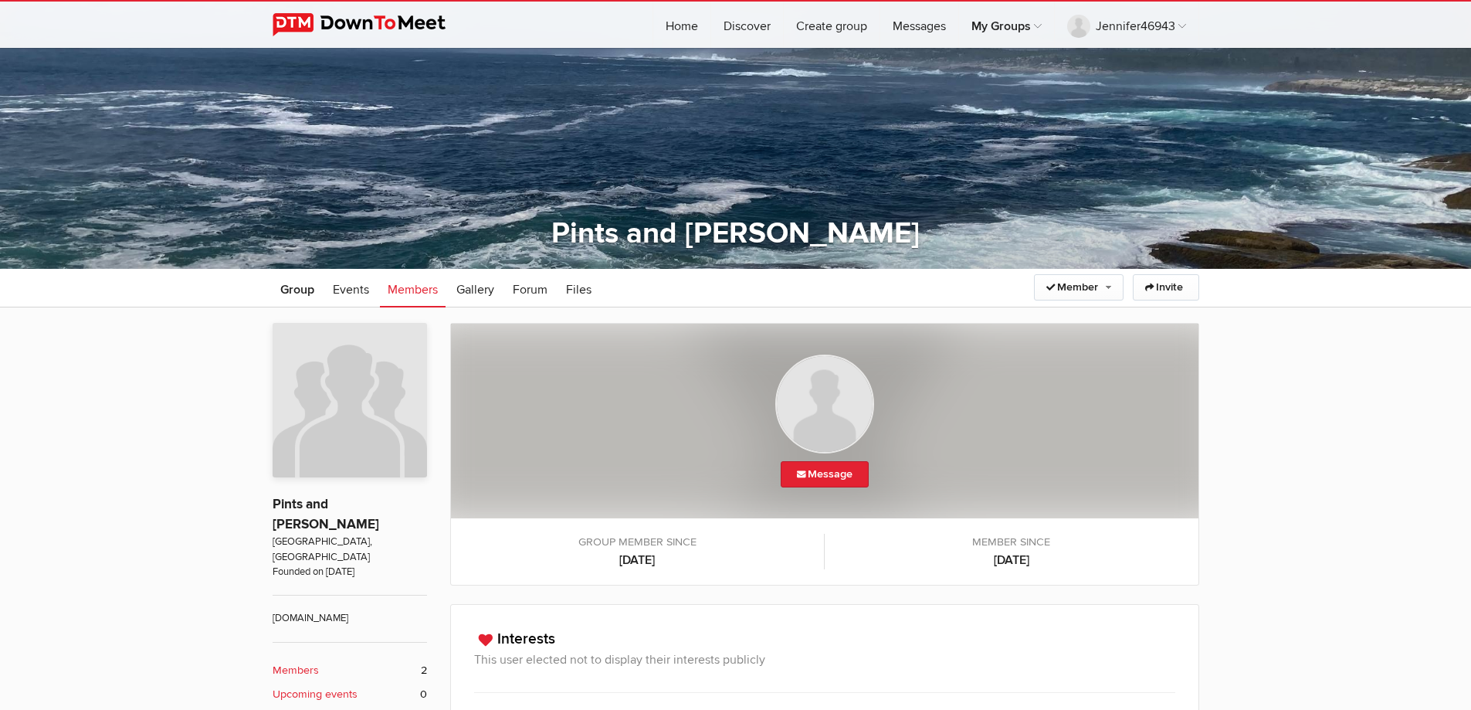
scroll to position [107, 0]
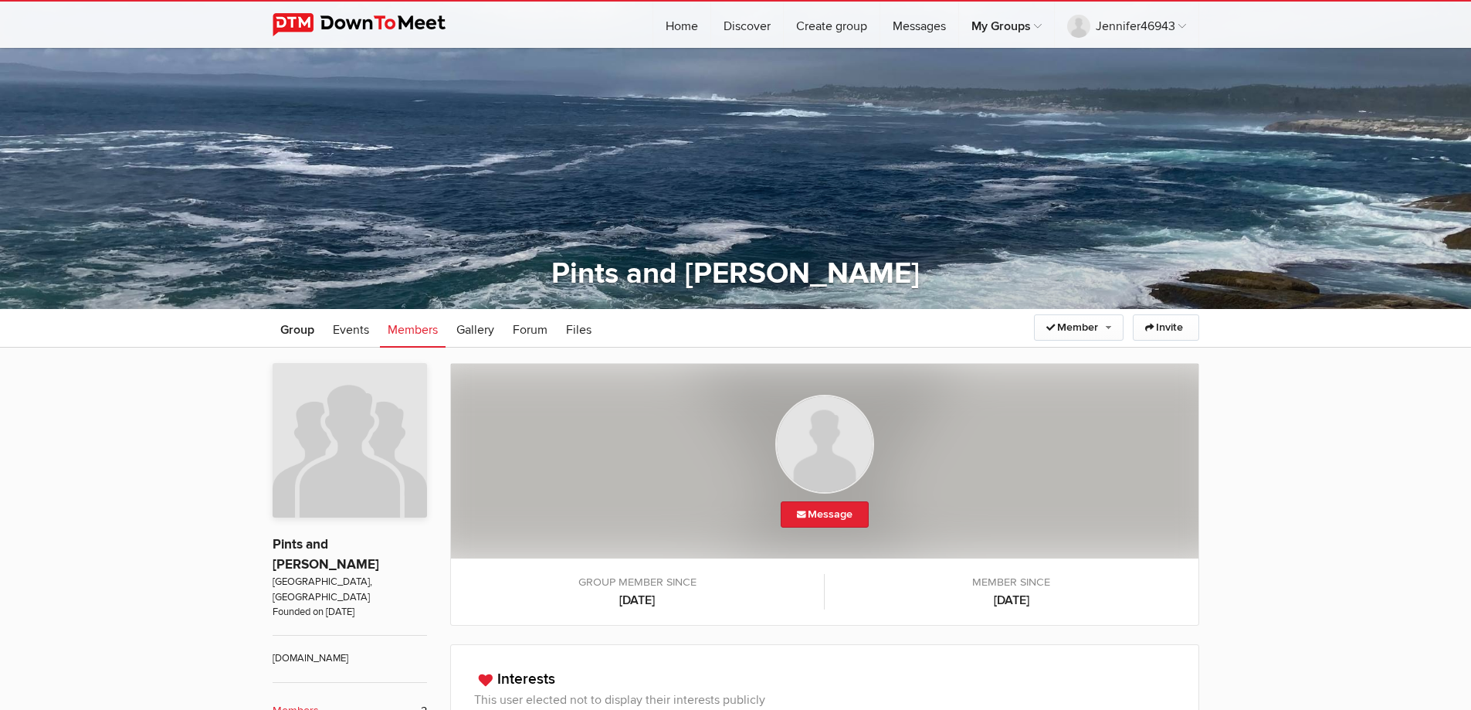
click at [412, 339] on link "Members" at bounding box center [413, 328] width 66 height 39
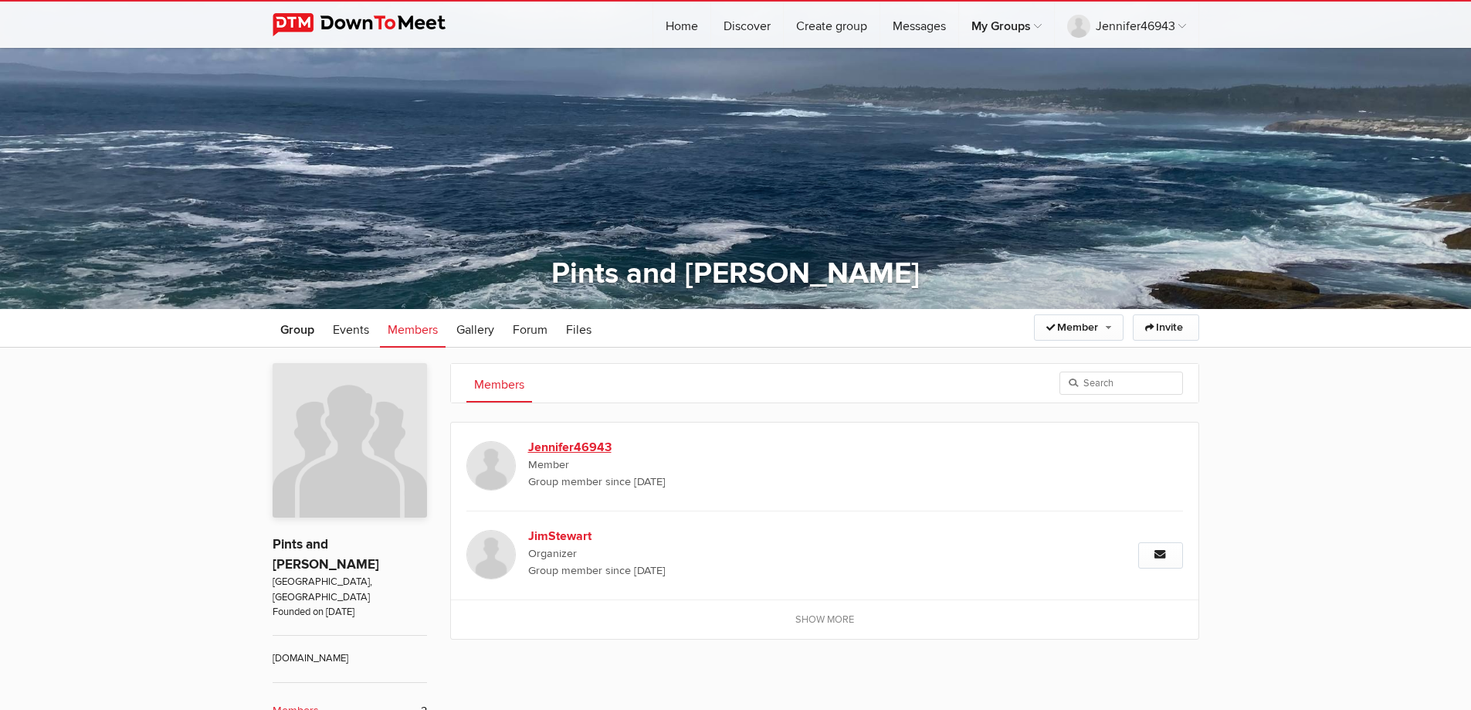
click at [606, 452] on b "Jennifer46943" at bounding box center [660, 447] width 264 height 19
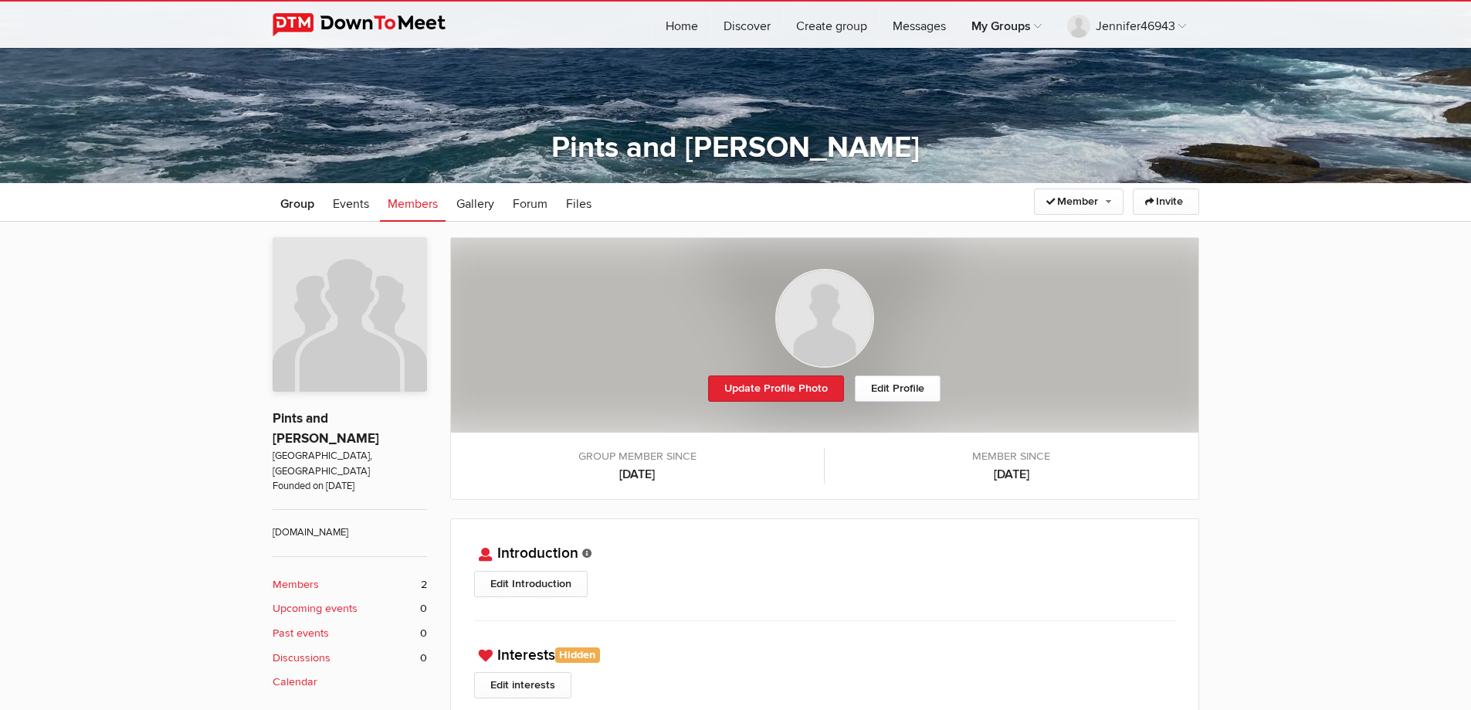
scroll to position [150, 0]
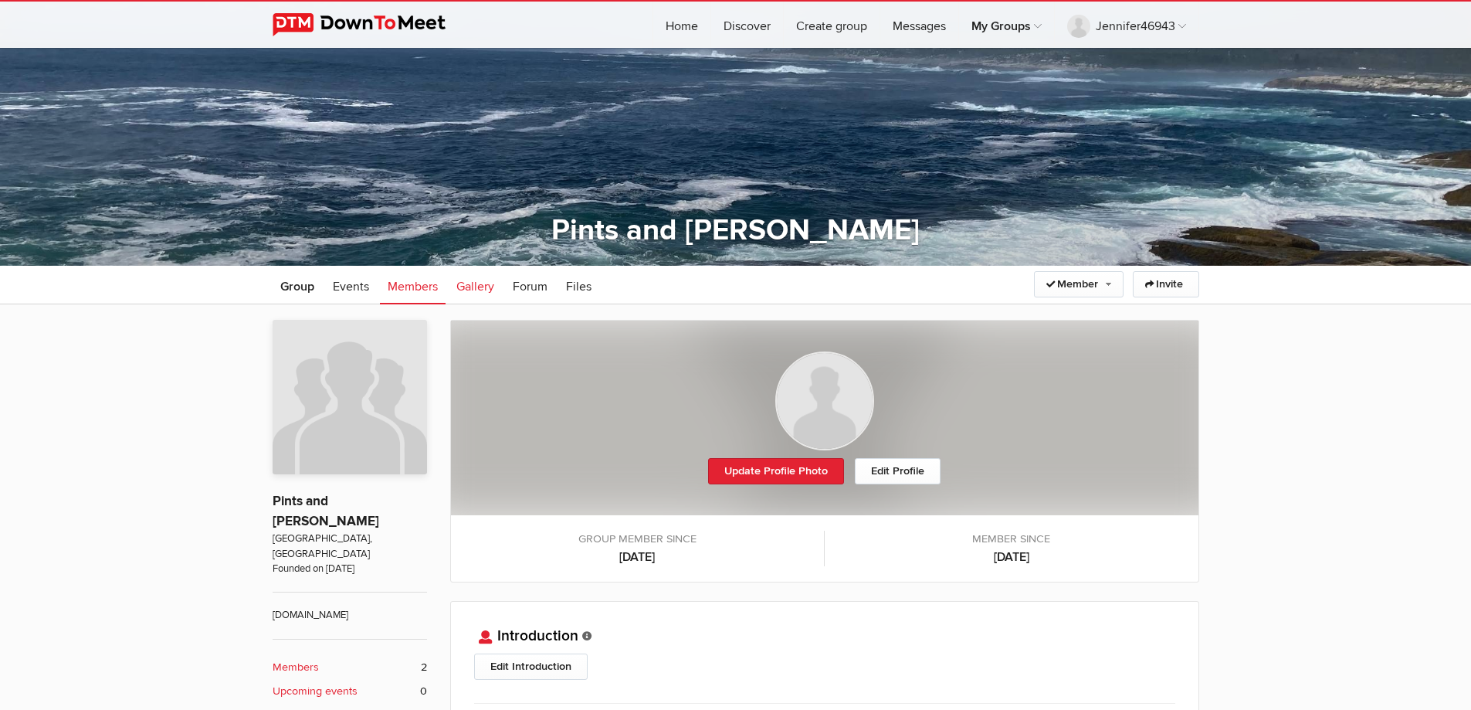
click at [483, 285] on span "Gallery" at bounding box center [475, 286] width 38 height 15
click at [526, 284] on span "Forum" at bounding box center [530, 286] width 35 height 15
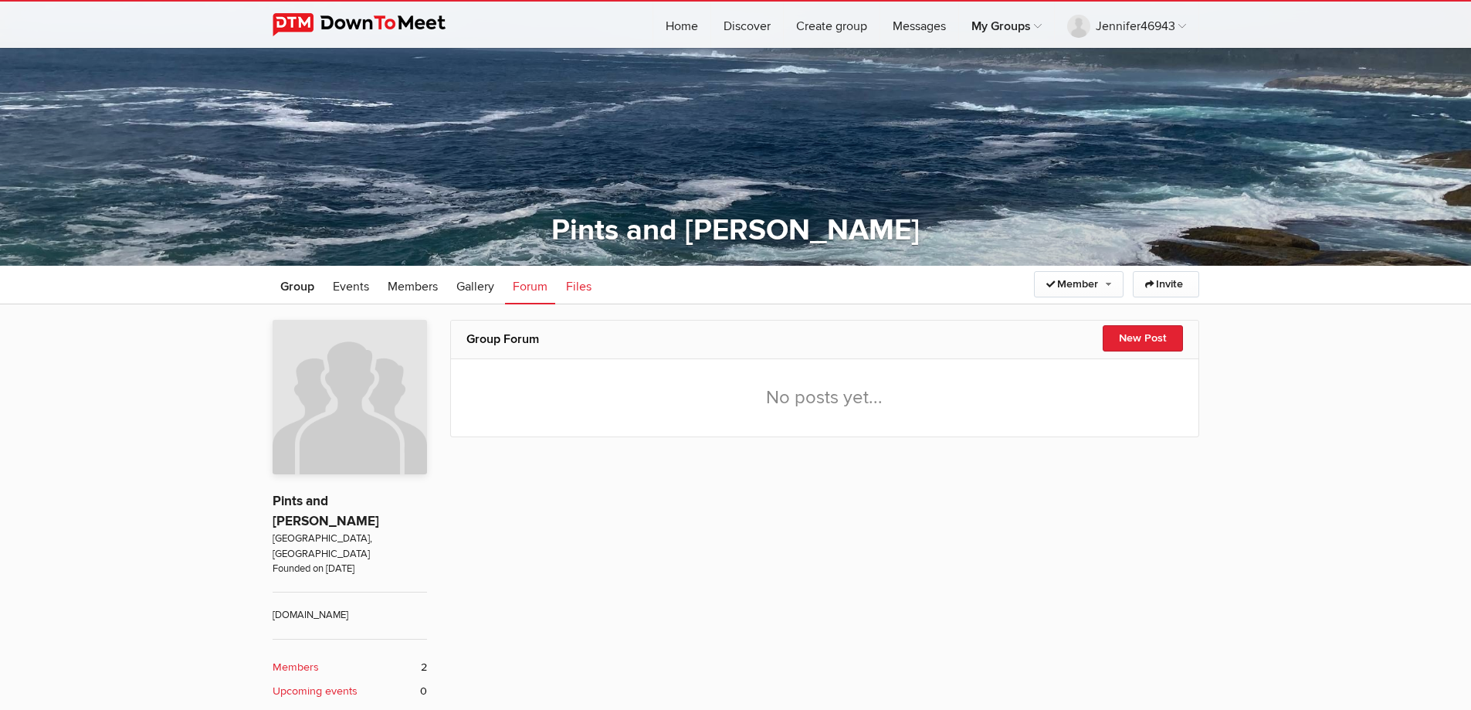
click at [591, 286] on span "Files" at bounding box center [578, 286] width 25 height 15
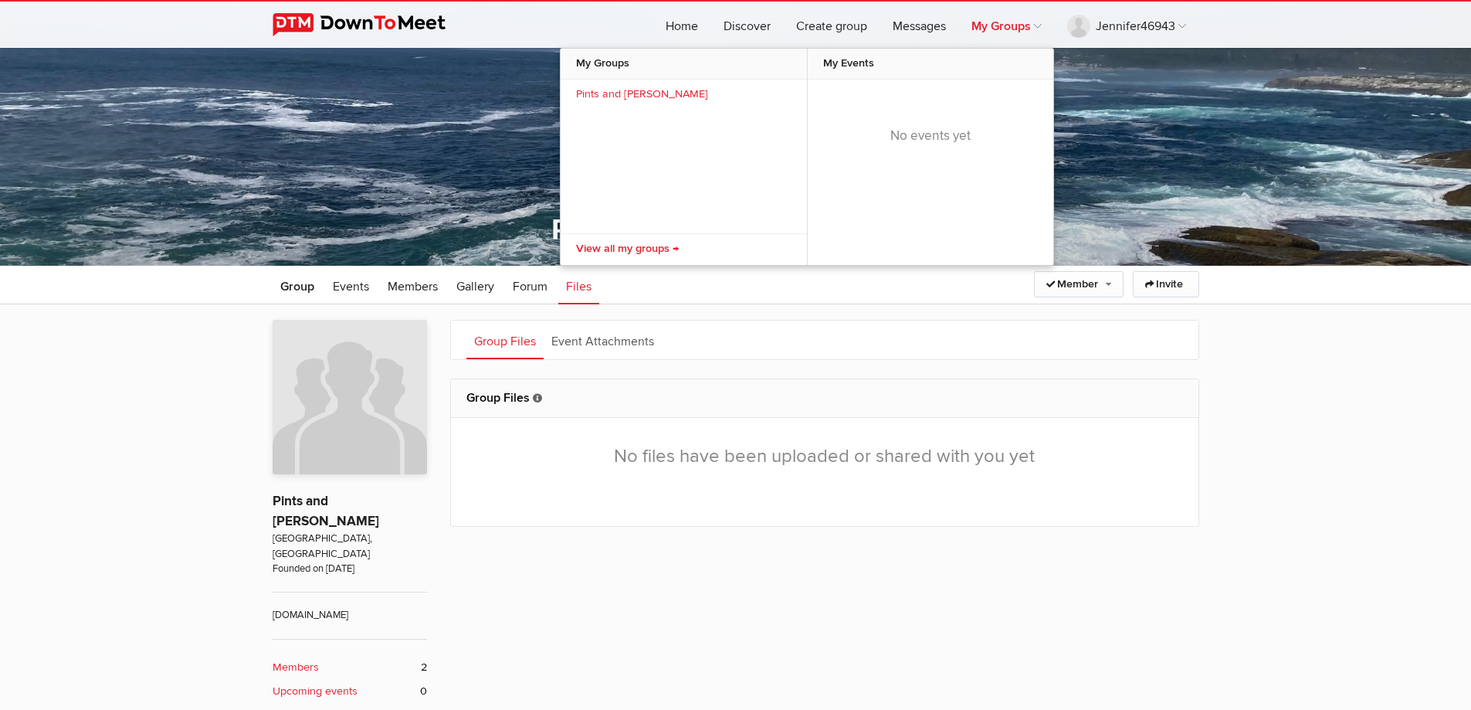
click at [984, 26] on link "My Groups" at bounding box center [1006, 25] width 95 height 46
click at [907, 26] on link "Messages" at bounding box center [919, 25] width 78 height 46
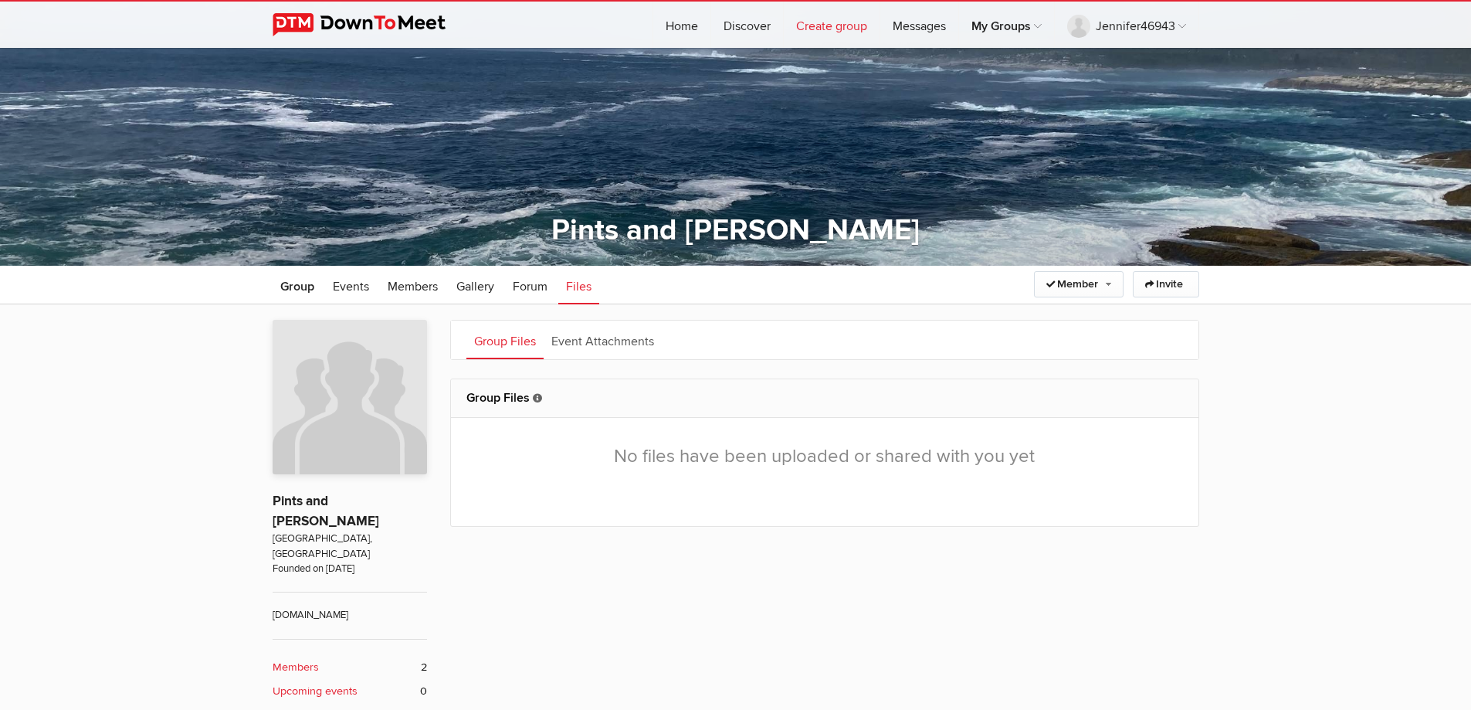
click at [851, 26] on link "Create group" at bounding box center [832, 25] width 96 height 46
select select
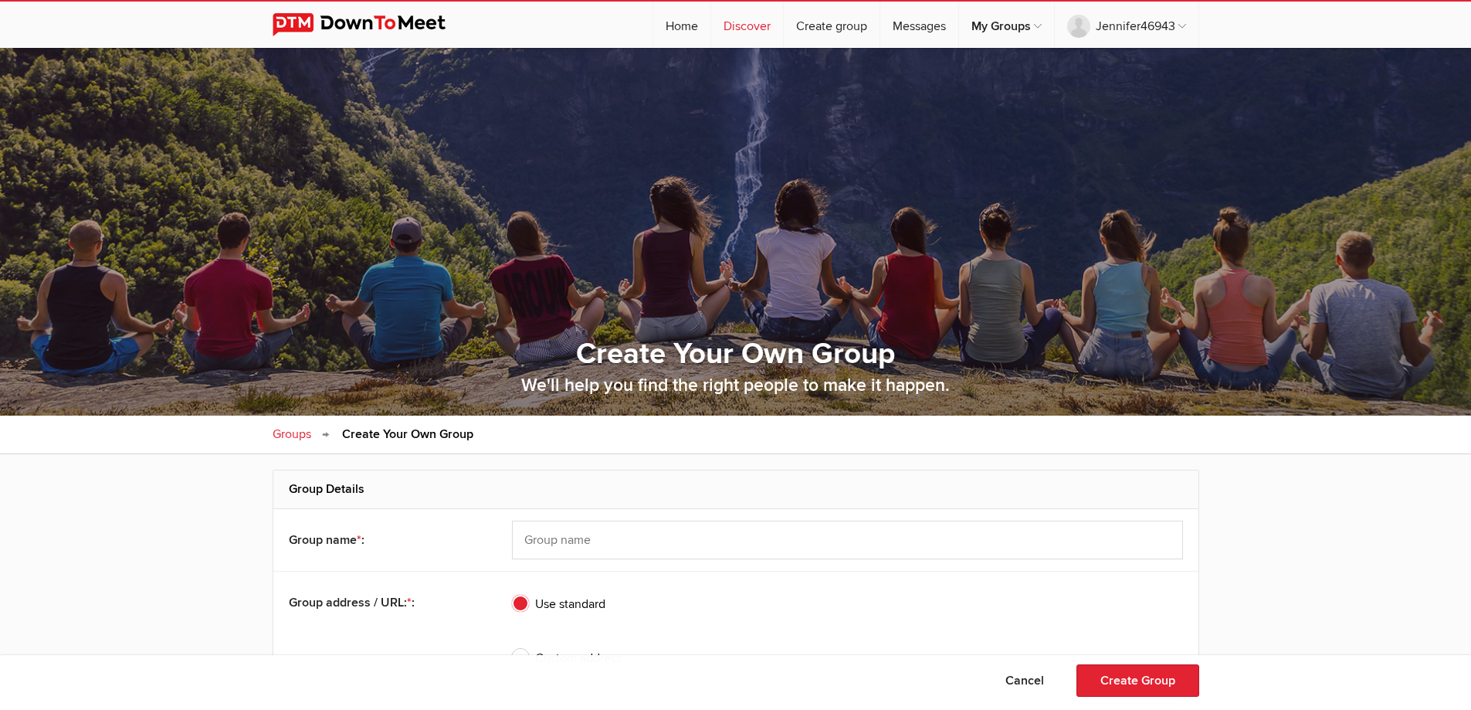
click at [762, 28] on link "Discover" at bounding box center [747, 25] width 72 height 46
select select "null"
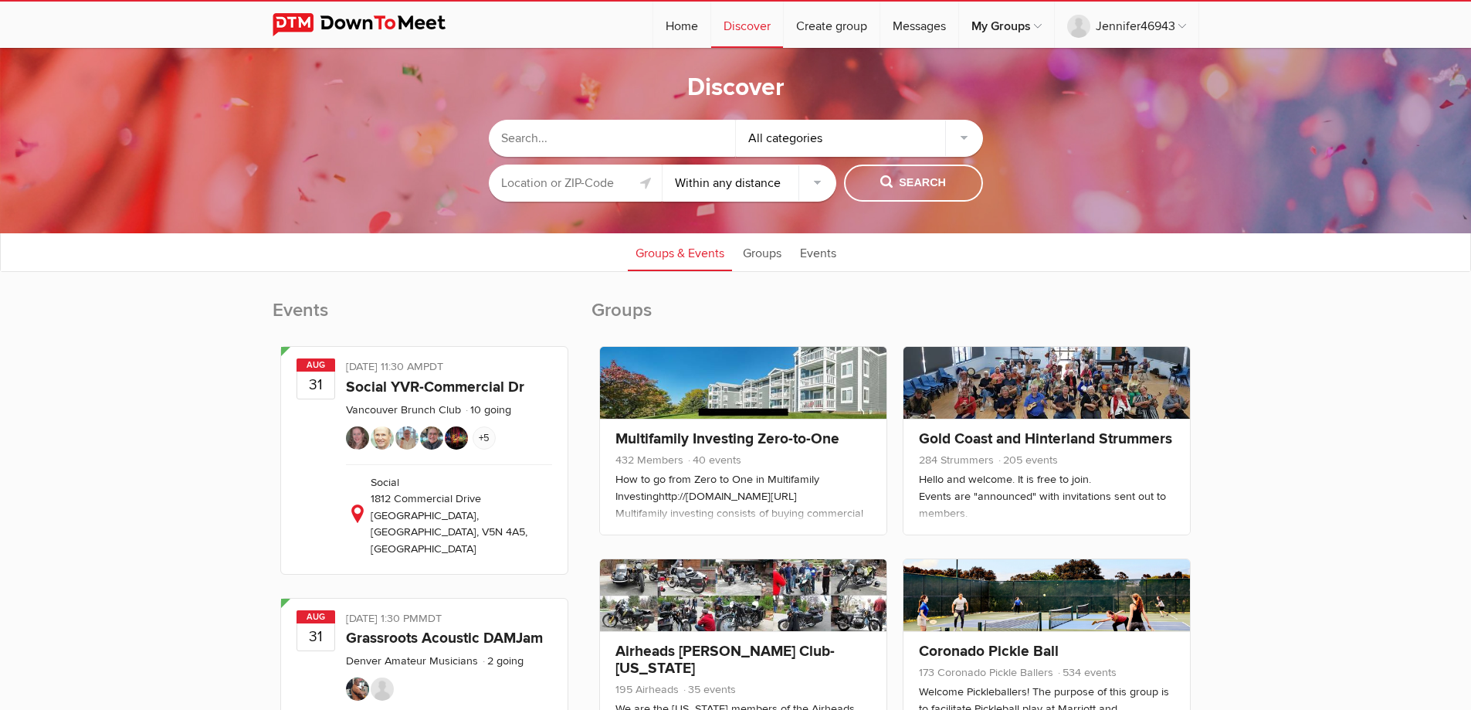
click at [554, 185] on input "text" at bounding box center [576, 182] width 174 height 37
type input "[PERSON_NAME], ON L9E 0N7, [GEOGRAPHIC_DATA]"
click at [920, 177] on span "Search" at bounding box center [913, 183] width 66 height 17
click at [924, 177] on span "Search" at bounding box center [913, 183] width 66 height 17
click at [888, 185] on span "Search" at bounding box center [913, 183] width 66 height 17
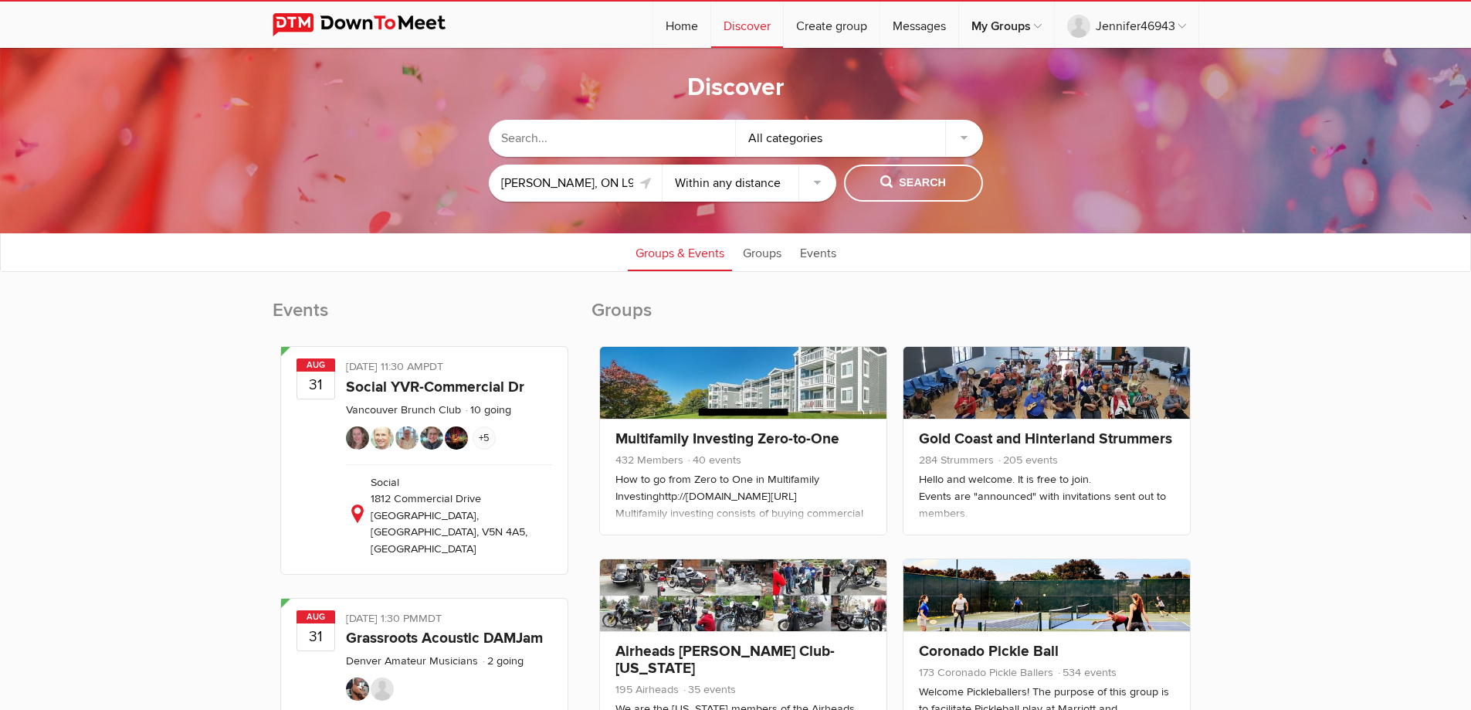
click at [606, 148] on input "text" at bounding box center [612, 138] width 247 height 37
click at [904, 184] on span "Search" at bounding box center [913, 183] width 66 height 17
click at [647, 182] on link at bounding box center [646, 183] width 19 height 19
click at [824, 188] on select "Within 10 miles Within 25 miles Within 50 miles Within 100 miles Within any dis…" at bounding box center [750, 182] width 174 height 37
select select "100"
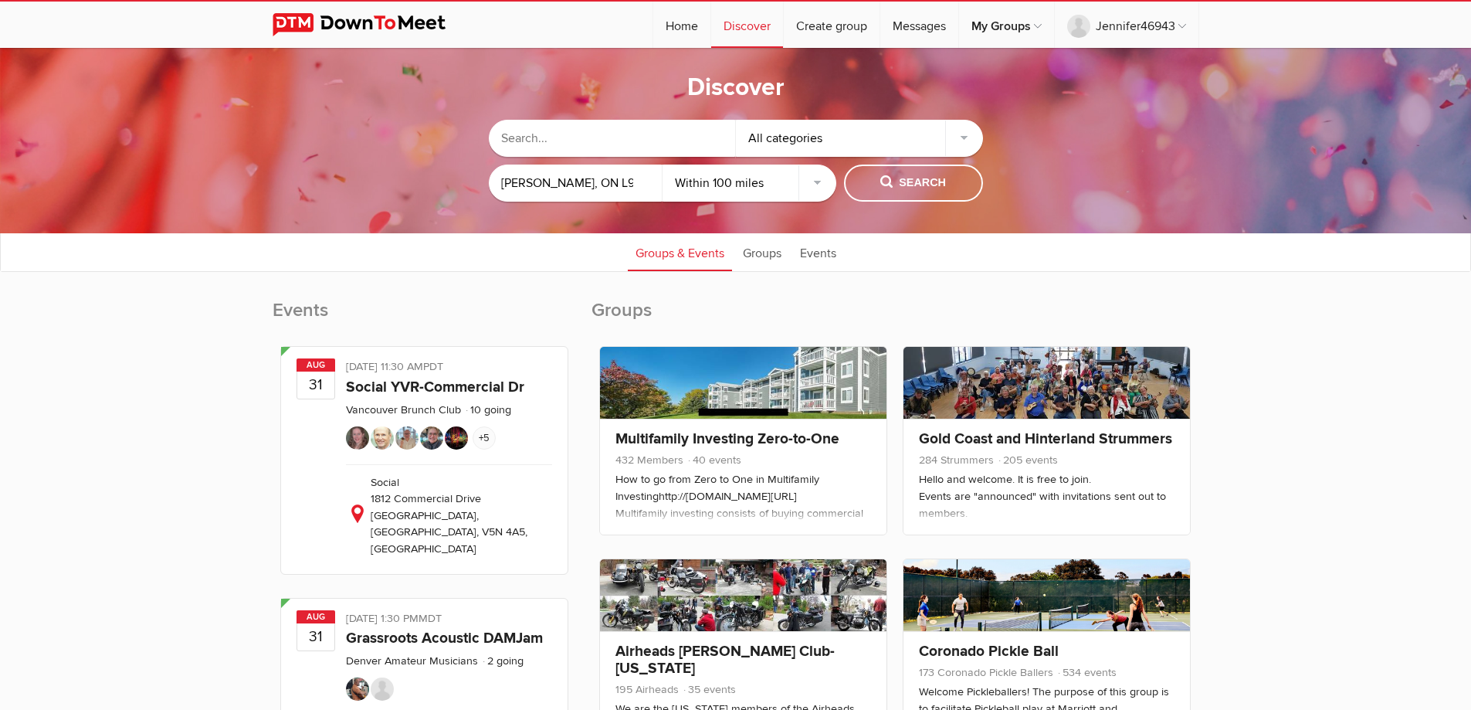
click at [663, 164] on select "Within 10 miles Within 25 miles Within 50 miles Within 100 miles Within any dis…" at bounding box center [750, 182] width 174 height 37
click at [891, 189] on span "Search" at bounding box center [913, 183] width 66 height 17
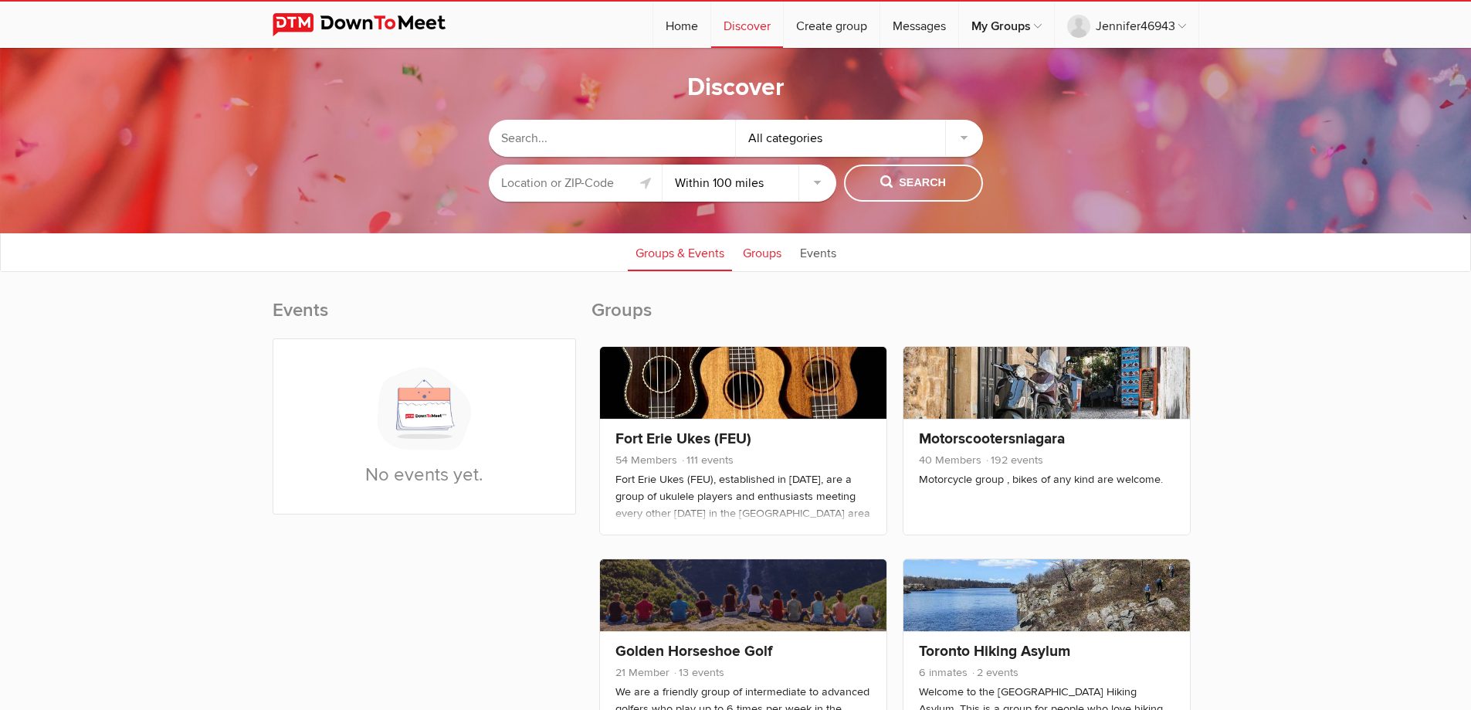
click at [773, 250] on link "Groups" at bounding box center [762, 251] width 54 height 39
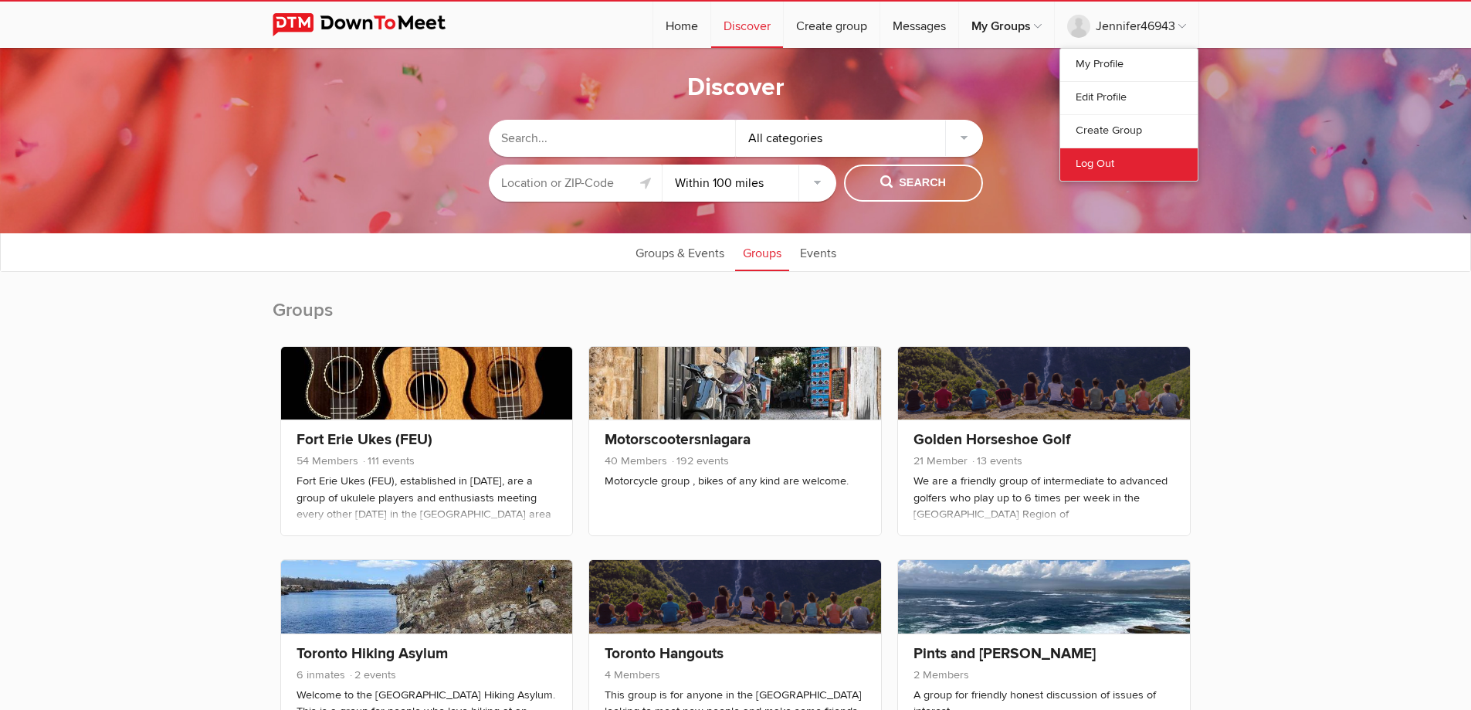
click at [1114, 161] on link "Log Out" at bounding box center [1128, 163] width 137 height 33
